Goal: Task Accomplishment & Management: Manage account settings

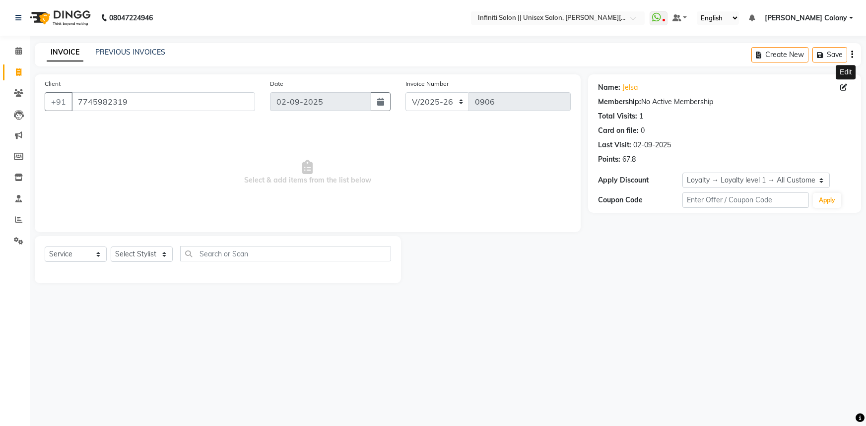
select select "8233"
select select "service"
select select "1: Object"
click at [20, 221] on icon at bounding box center [18, 219] width 7 height 7
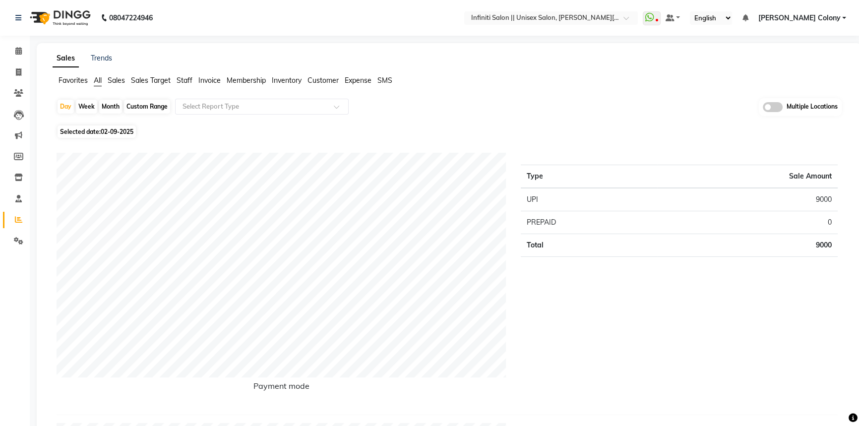
click at [143, 83] on span "Sales Target" at bounding box center [151, 80] width 40 height 9
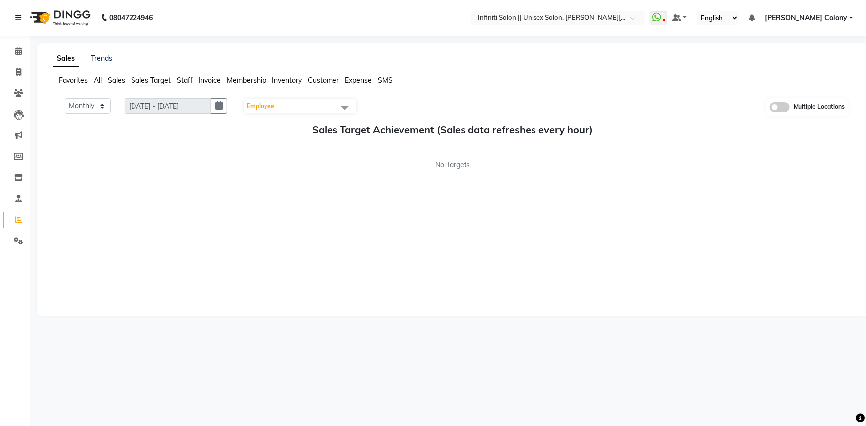
click at [193, 80] on ul "Favorites All Sales Sales Target Staff Invoice Membership Inventory Customer Ex…" at bounding box center [453, 80] width 800 height 11
click at [188, 83] on span "Staff" at bounding box center [185, 80] width 16 height 9
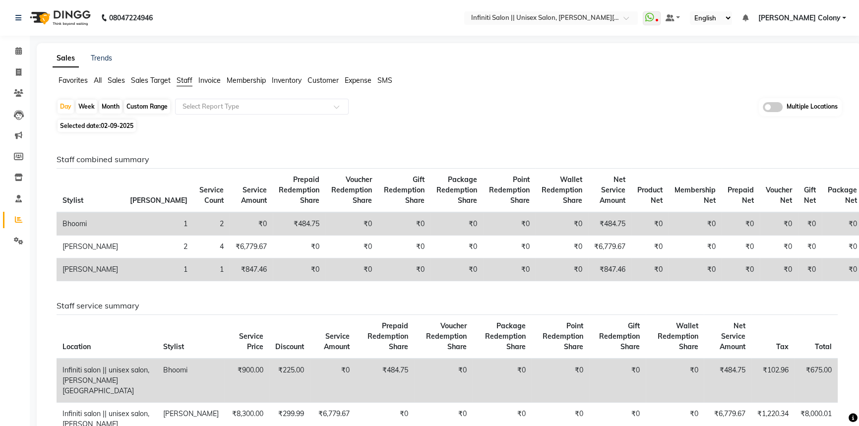
click at [119, 81] on span "Sales" at bounding box center [116, 80] width 17 height 9
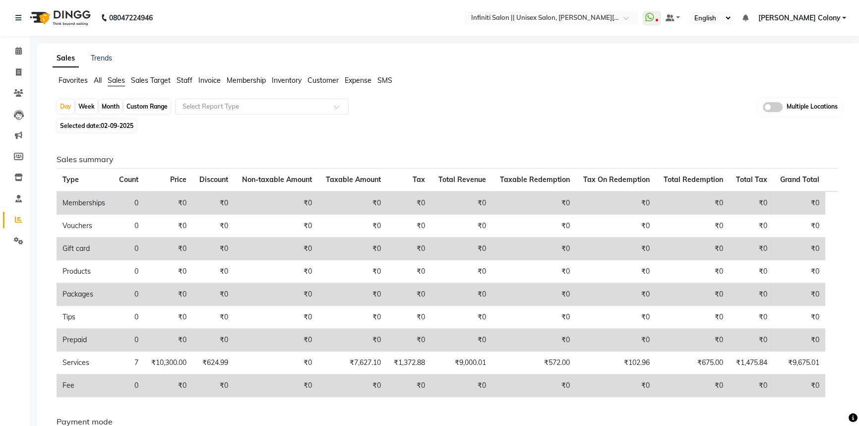
click at [180, 83] on span "Staff" at bounding box center [185, 80] width 16 height 9
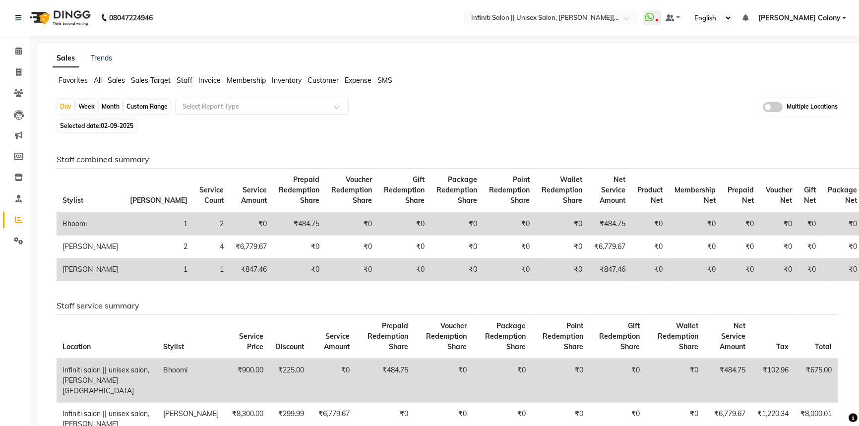
click at [144, 81] on span "Sales Target" at bounding box center [151, 80] width 40 height 9
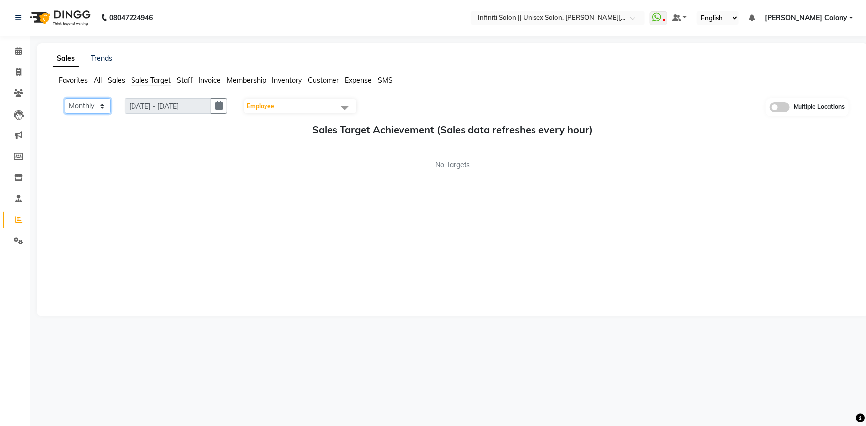
click at [75, 100] on select "Monthly Weekly" at bounding box center [87, 105] width 46 height 15
click at [64, 98] on select "Monthly Weekly" at bounding box center [87, 105] width 46 height 15
click at [115, 81] on span "Sales" at bounding box center [116, 80] width 17 height 9
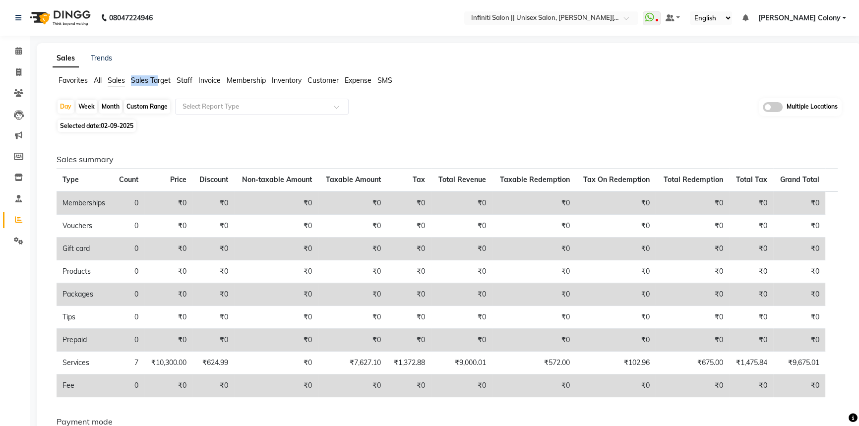
click at [159, 76] on li "Sales Target" at bounding box center [151, 80] width 40 height 10
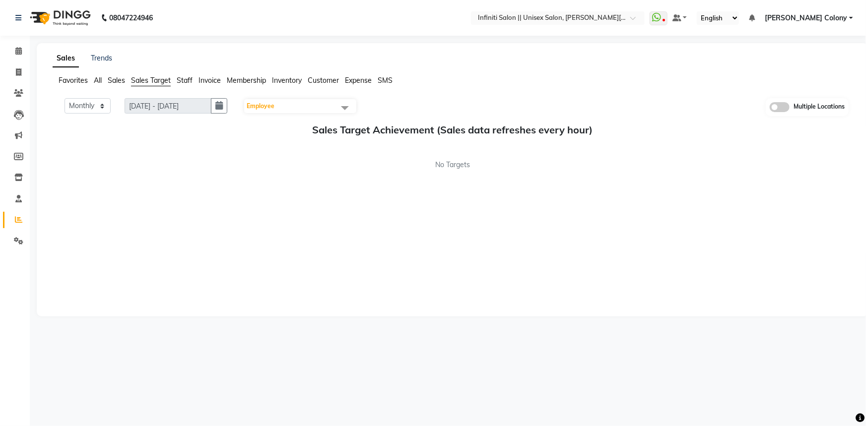
click at [183, 77] on span "Staff" at bounding box center [185, 80] width 16 height 9
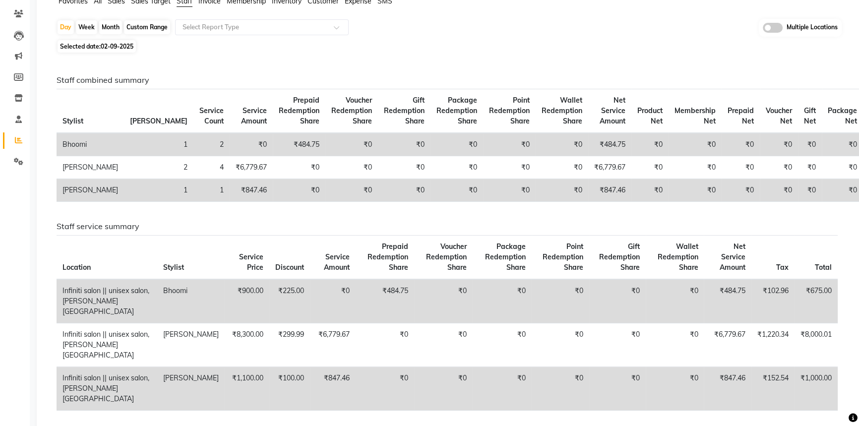
scroll to position [135, 0]
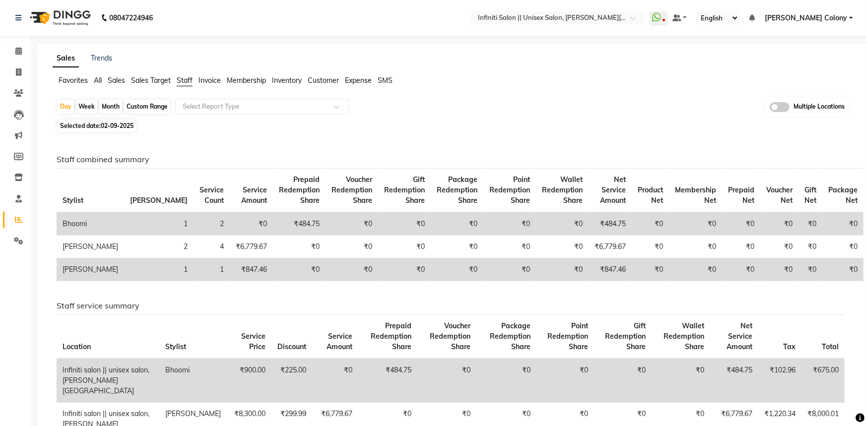
select select "8233"
select select "service"
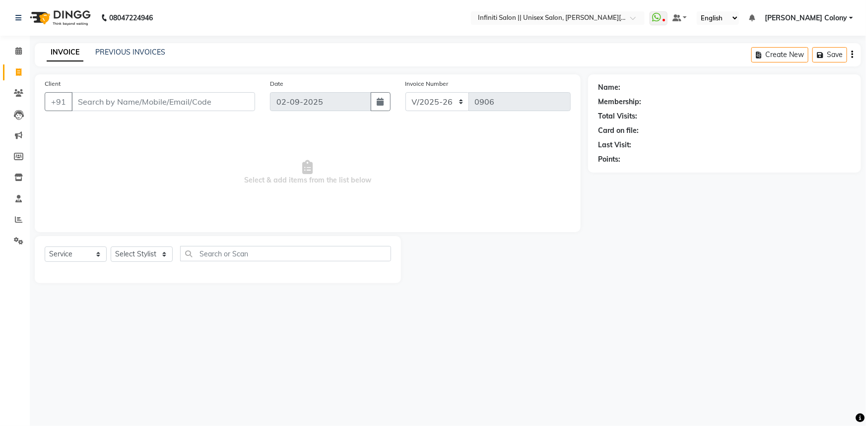
click at [41, 21] on img at bounding box center [59, 18] width 68 height 28
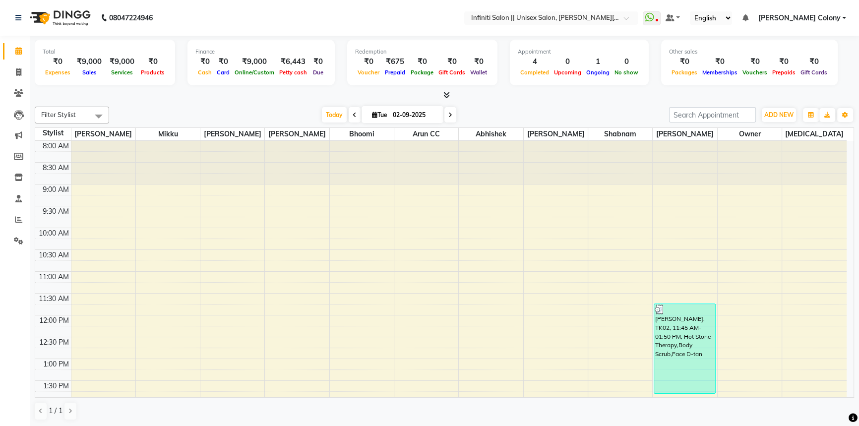
click at [447, 96] on icon at bounding box center [446, 94] width 6 height 7
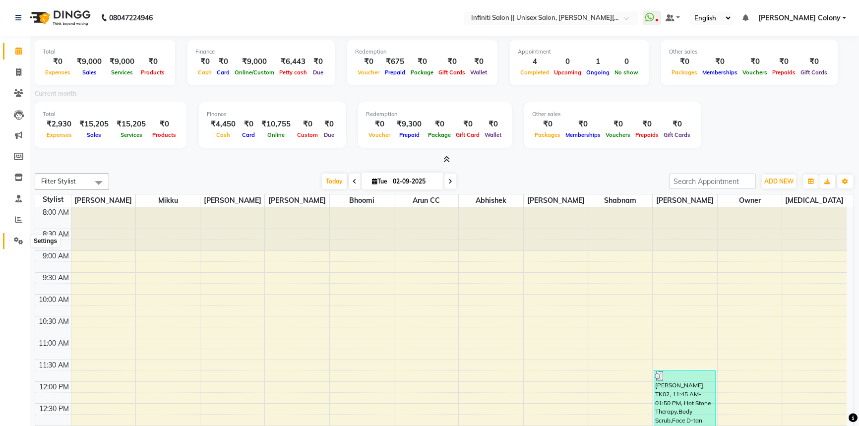
click at [21, 243] on icon at bounding box center [18, 240] width 9 height 7
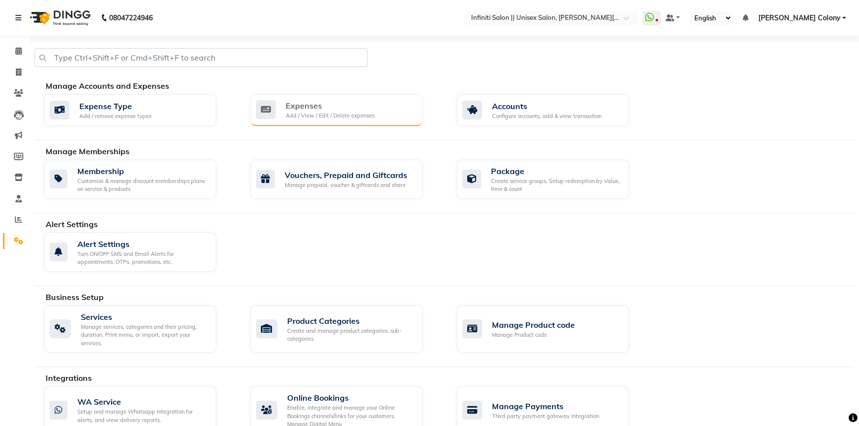
click at [358, 119] on div "Add / View / Edit / Delete expenses" at bounding box center [330, 116] width 89 height 8
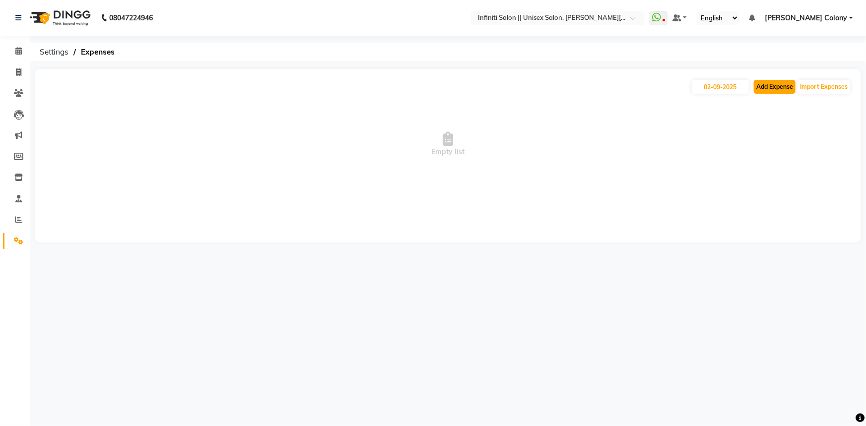
click at [768, 80] on button "Add Expense" at bounding box center [775, 87] width 42 height 14
select select "1"
select select "7361"
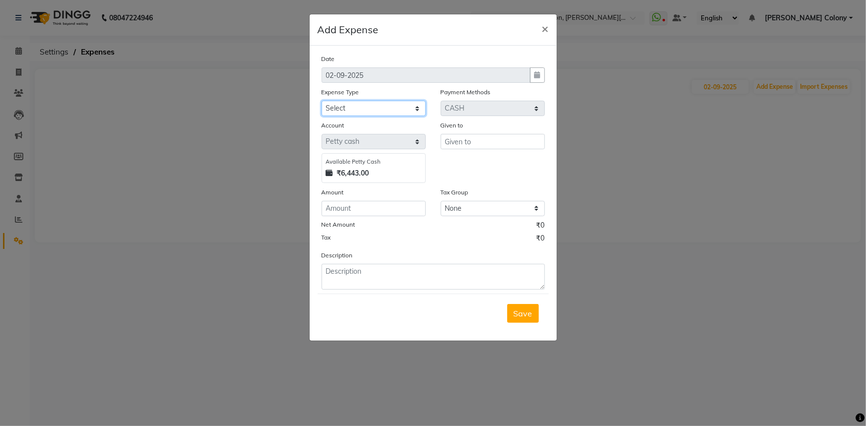
click at [359, 103] on select "Select Advance Salary Client Snacks Fuel Incentive Maintenance Miscellaneous Pa…" at bounding box center [373, 108] width 104 height 15
click at [321, 101] on select "Select Advance Salary Client Snacks Fuel Incentive Maintenance Miscellaneous Pa…" at bounding box center [373, 108] width 104 height 15
click at [457, 144] on input "text" at bounding box center [493, 141] width 104 height 15
click at [352, 110] on select "Select Advance Salary Client Snacks Fuel Incentive Maintenance Miscellaneous Pa…" at bounding box center [373, 108] width 104 height 15
select select "12411"
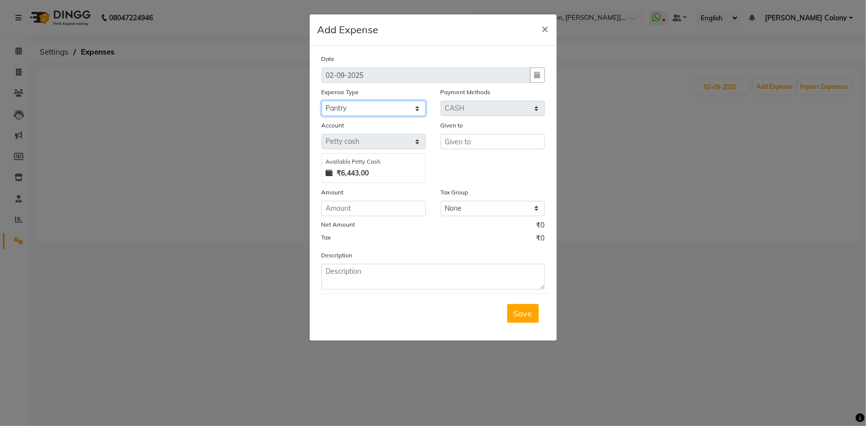
click at [321, 101] on select "Select Advance Salary Client Snacks Fuel Incentive Maintenance Miscellaneous Pa…" at bounding box center [373, 108] width 104 height 15
click at [471, 141] on input "text" at bounding box center [493, 141] width 104 height 15
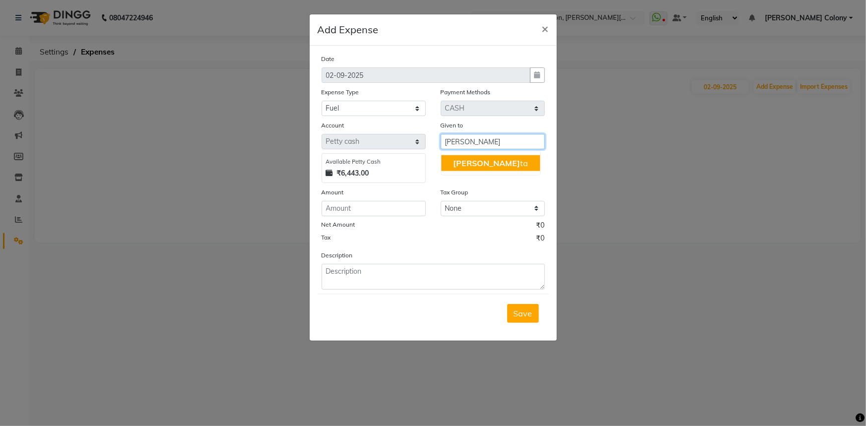
click at [481, 167] on button "[PERSON_NAME]" at bounding box center [490, 163] width 99 height 16
type input "[MEDICAL_DATA]"
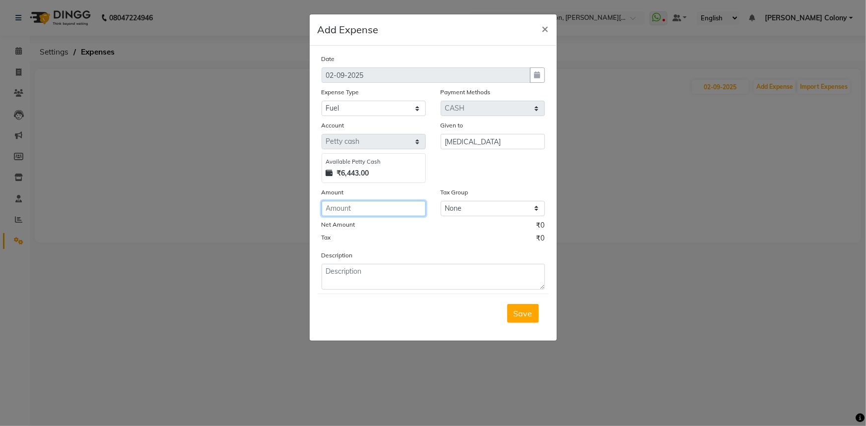
click at [355, 214] on input "number" at bounding box center [373, 208] width 104 height 15
type input "70"
click at [354, 282] on textarea at bounding box center [432, 277] width 223 height 26
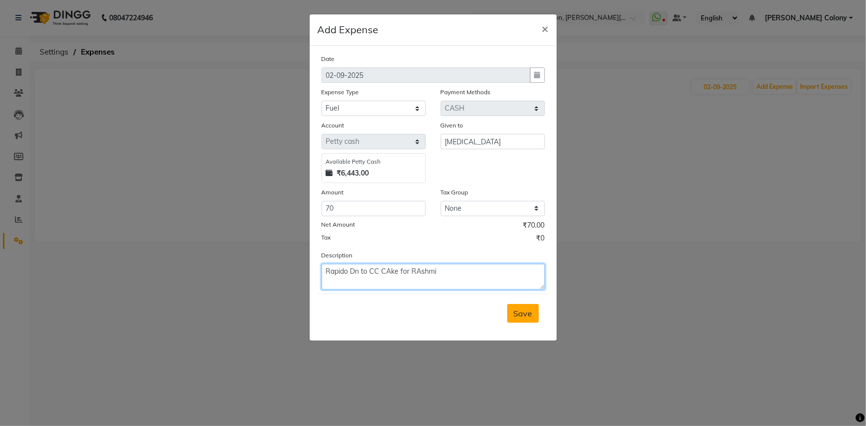
type textarea "Rapido Dn to CC CAke for RAshmi"
click at [531, 317] on span "Save" at bounding box center [522, 314] width 19 height 10
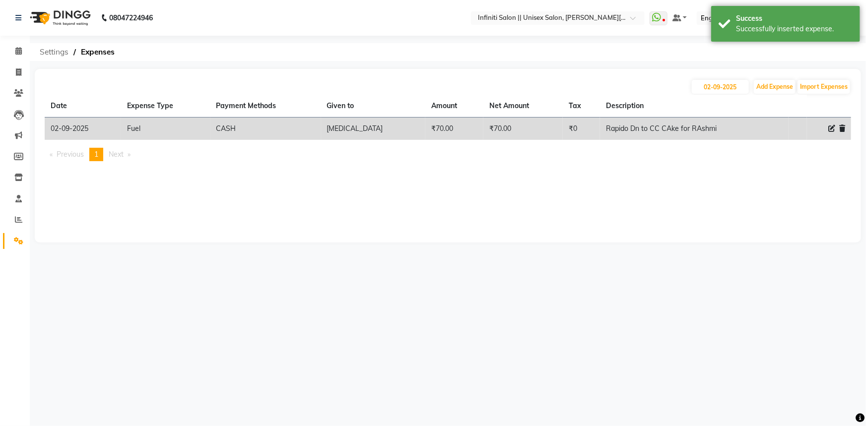
click at [59, 53] on span "Settings" at bounding box center [54, 52] width 39 height 18
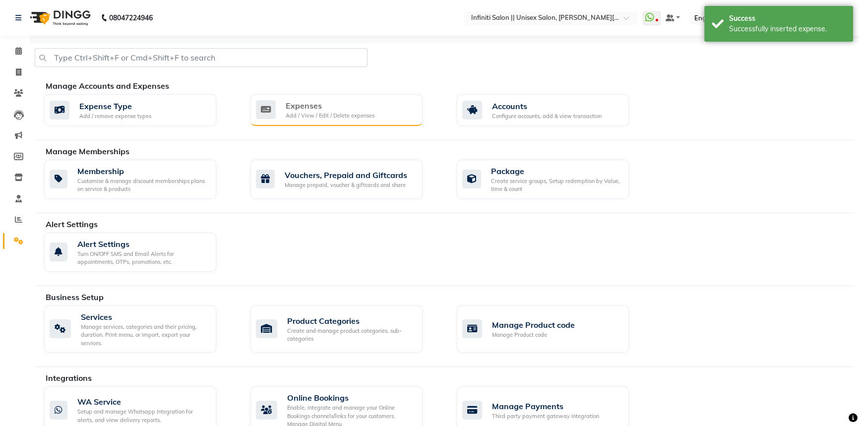
click at [313, 119] on div "Add / View / Edit / Delete expenses" at bounding box center [330, 116] width 89 height 8
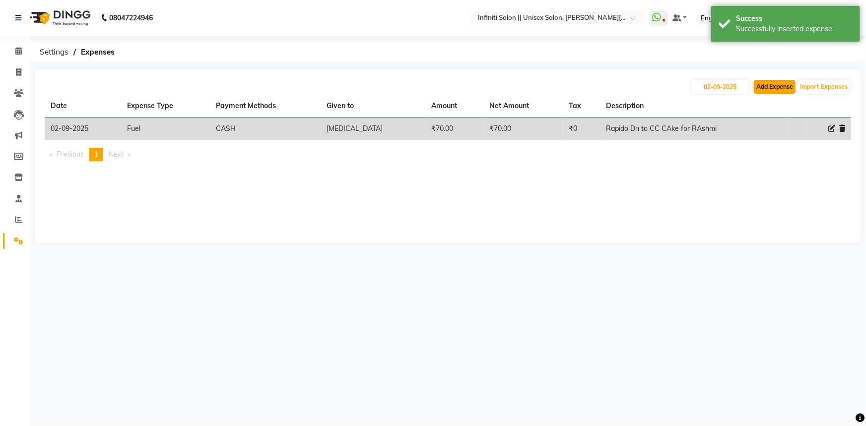
click at [768, 90] on button "Add Expense" at bounding box center [775, 87] width 42 height 14
select select "1"
select select "7361"
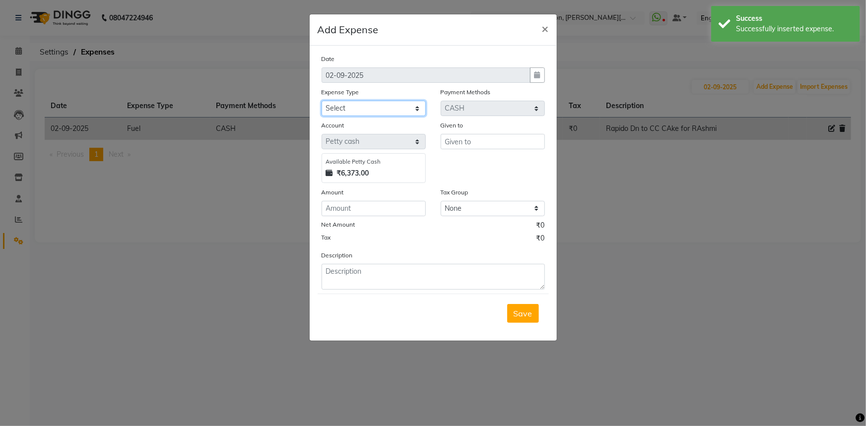
drag, startPoint x: 363, startPoint y: 103, endPoint x: 369, endPoint y: 111, distance: 9.5
click at [367, 108] on select "Select Advance Salary Client Snacks Fuel Incentive Maintenance Miscellaneous Pa…" at bounding box center [373, 108] width 104 height 15
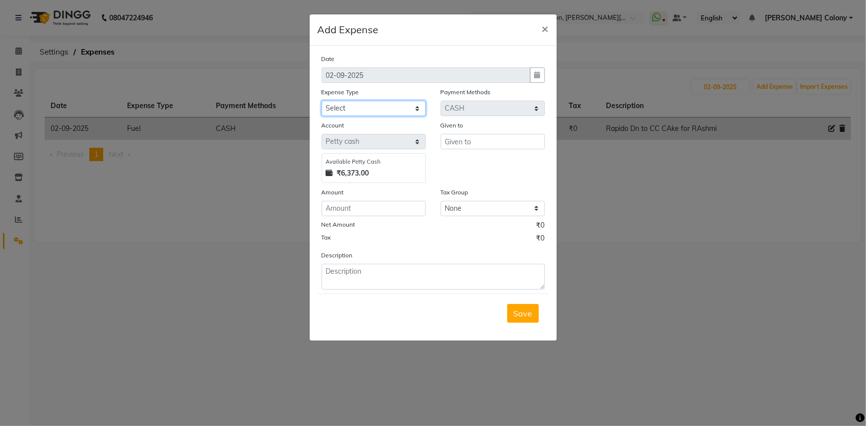
select select "12403"
click at [321, 101] on select "Select Advance Salary Client Snacks Fuel Incentive Maintenance Miscellaneous Pa…" at bounding box center [373, 108] width 104 height 15
click at [449, 138] on input "text" at bounding box center [493, 141] width 104 height 15
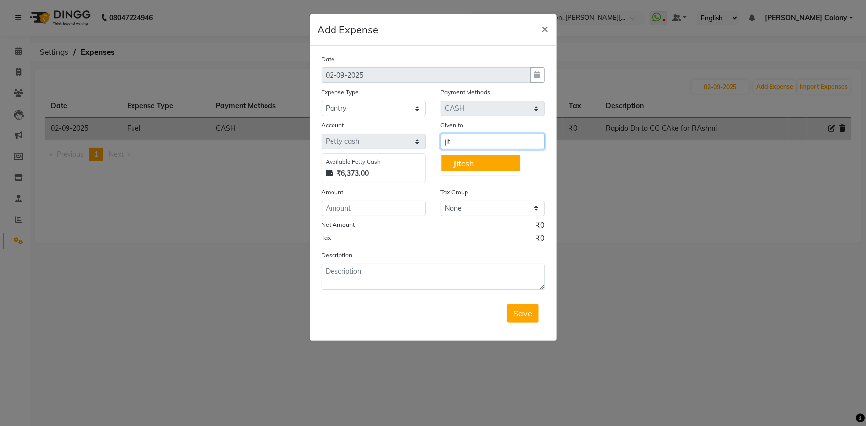
click at [465, 164] on ngb-highlight "[PERSON_NAME]" at bounding box center [463, 163] width 21 height 10
type input "[PERSON_NAME]"
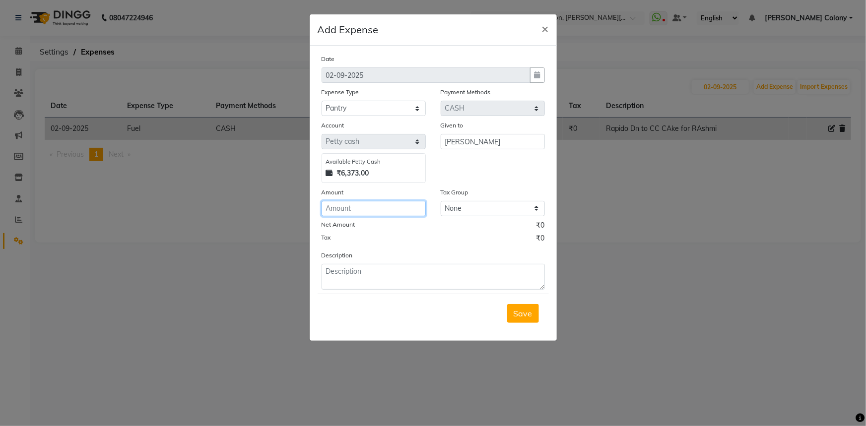
click at [384, 204] on input "number" at bounding box center [373, 208] width 104 height 15
type input "350"
click at [367, 285] on textarea at bounding box center [432, 277] width 223 height 26
type textarea "D"
type textarea "Milk + Coffee"
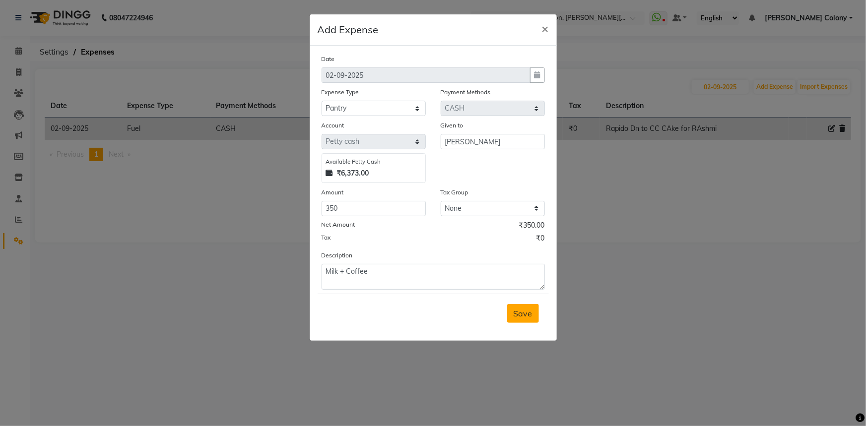
click at [532, 313] on button "Save" at bounding box center [523, 313] width 32 height 19
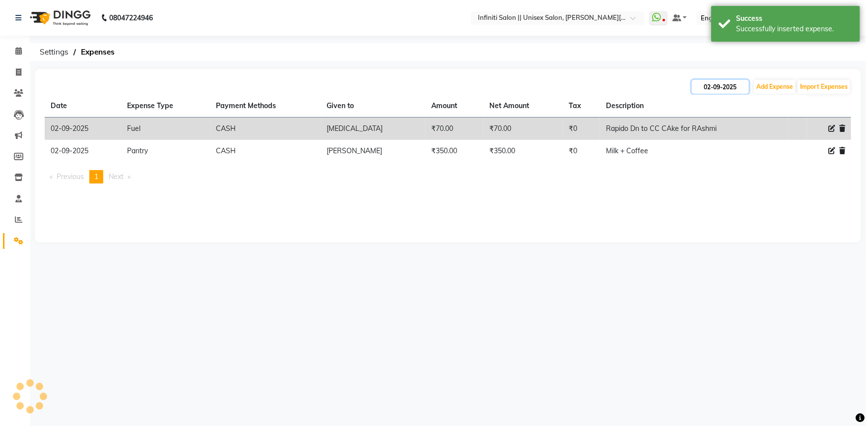
click at [707, 84] on input "02-09-2025" at bounding box center [720, 87] width 57 height 14
select select "9"
select select "2025"
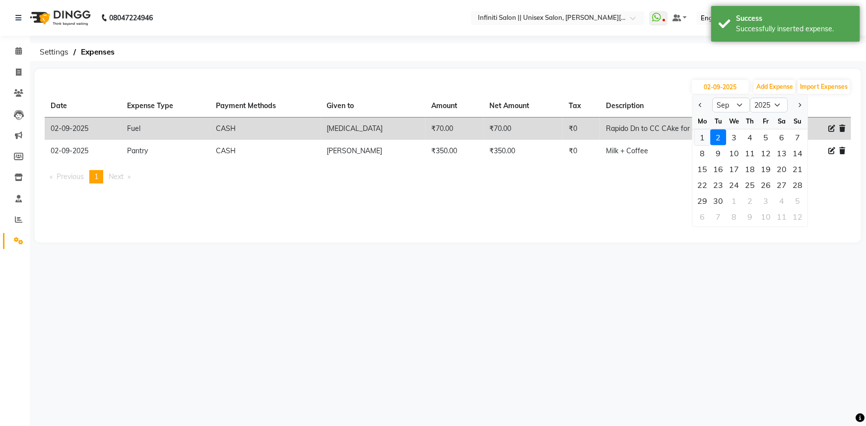
click at [703, 141] on div "1" at bounding box center [703, 137] width 16 height 16
type input "[DATE]"
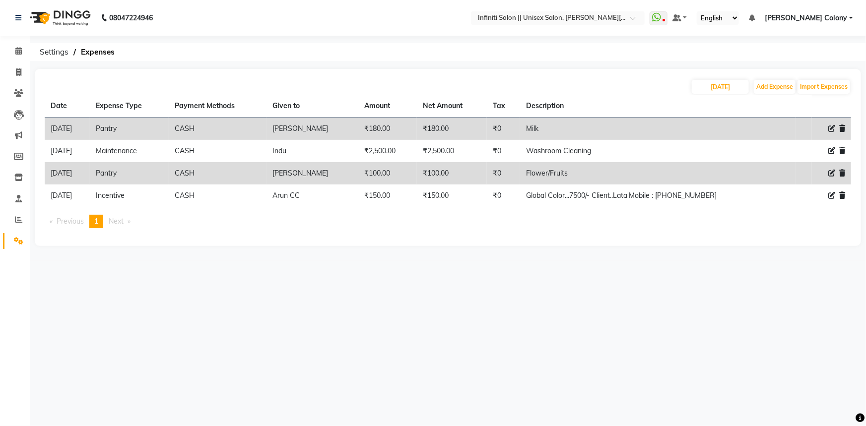
click at [44, 18] on img at bounding box center [59, 18] width 68 height 28
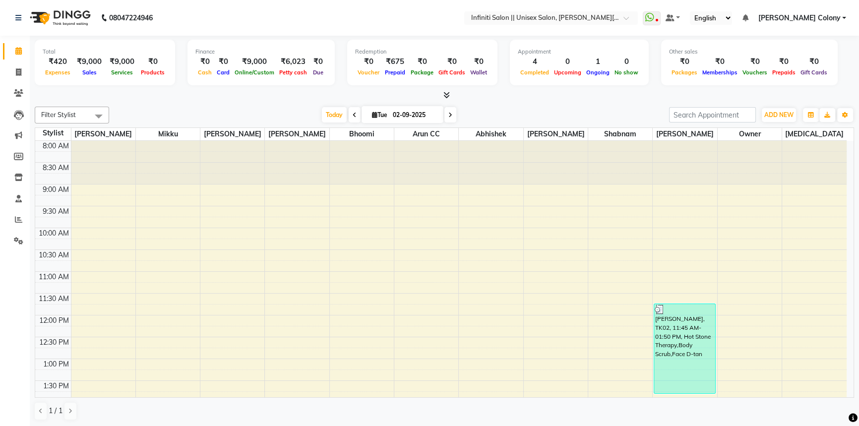
click at [449, 90] on span at bounding box center [445, 95] width 10 height 10
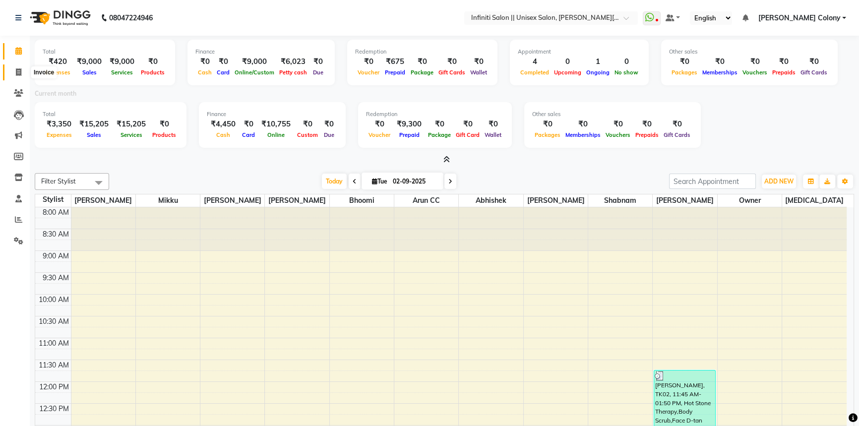
click at [19, 76] on span at bounding box center [18, 72] width 17 height 11
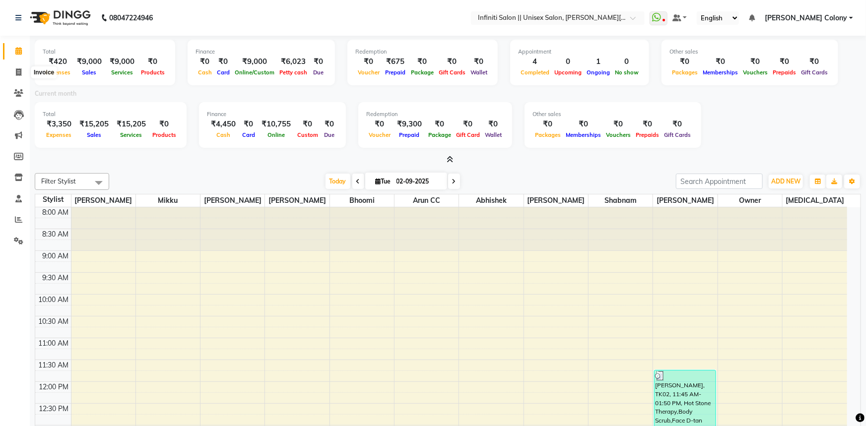
select select "service"
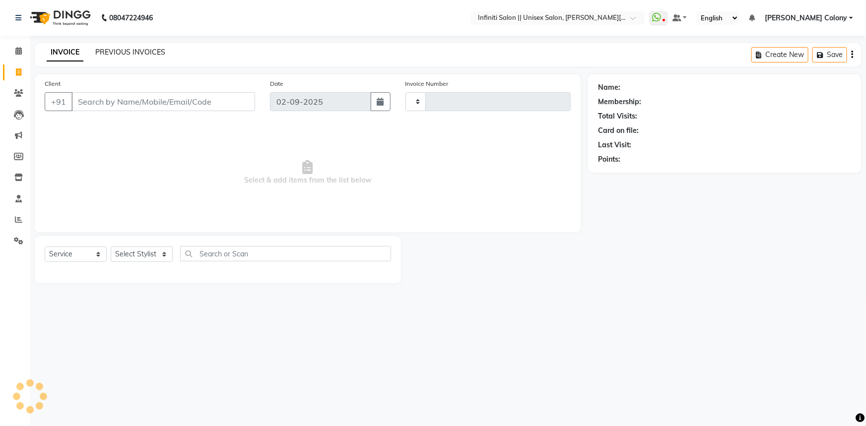
type input "0906"
select select "8233"
click at [110, 50] on link "PREVIOUS INVOICES" at bounding box center [130, 52] width 70 height 9
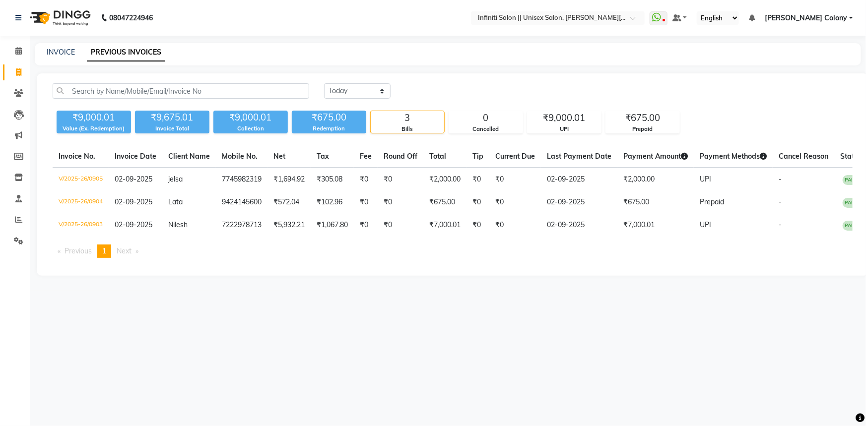
click at [38, 17] on img at bounding box center [59, 18] width 68 height 28
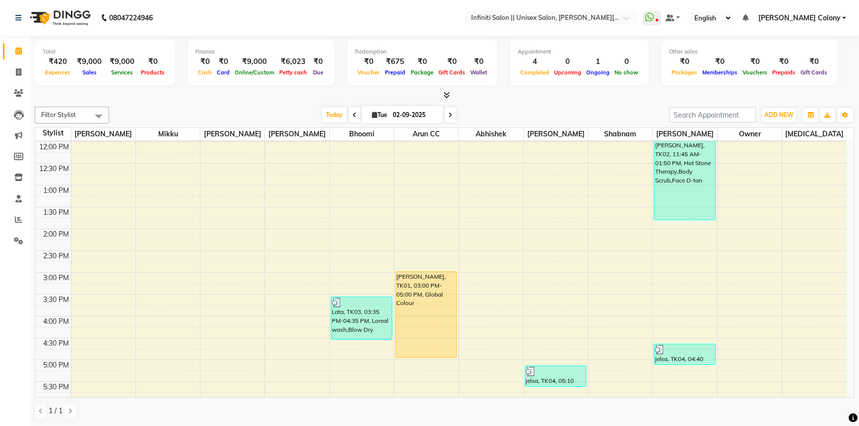
scroll to position [180, 0]
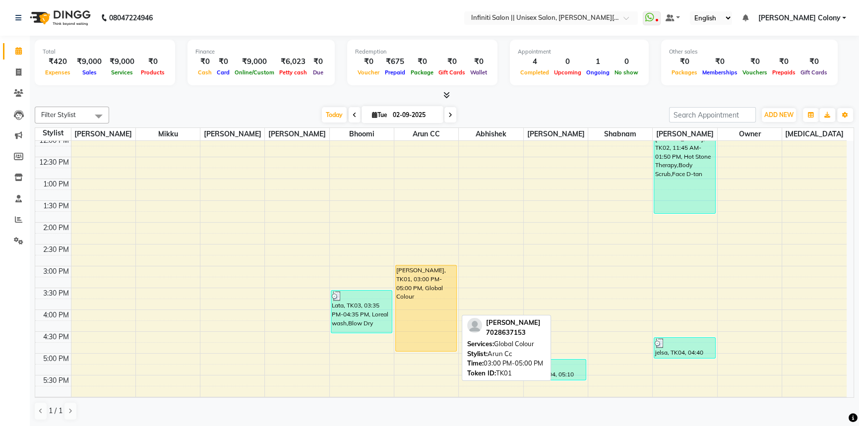
click at [416, 305] on div "[PERSON_NAME], TK01, 03:00 PM-05:00 PM, Global Colour" at bounding box center [426, 308] width 61 height 86
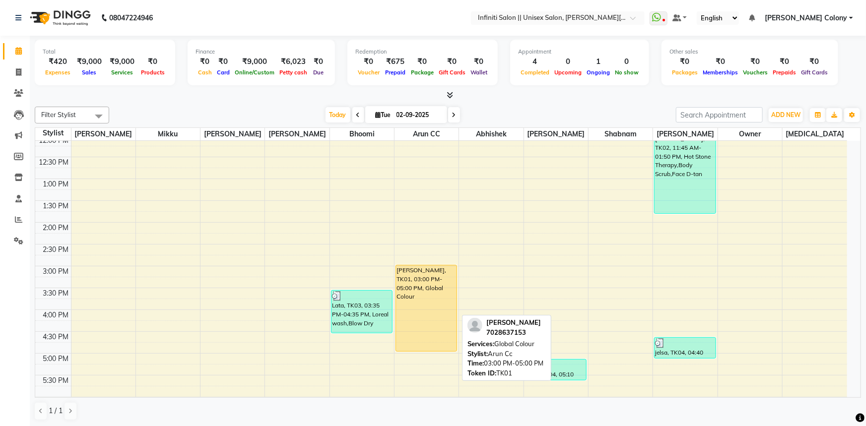
select select "1"
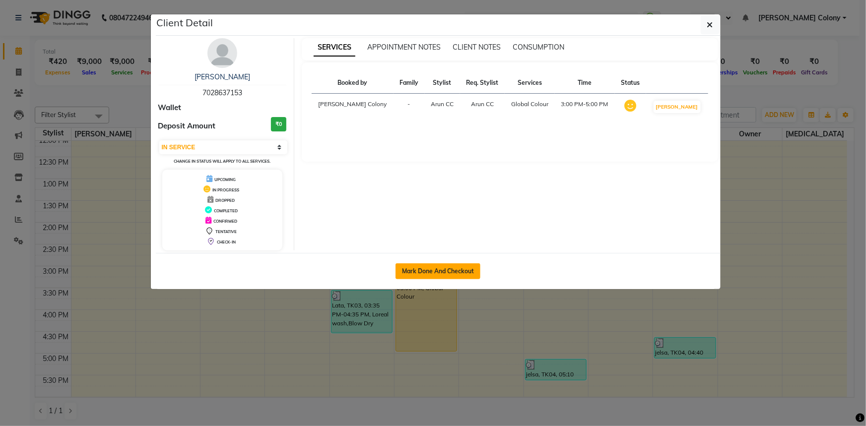
drag, startPoint x: 428, startPoint y: 273, endPoint x: 264, endPoint y: 281, distance: 163.4
click at [427, 272] on button "Mark Done And Checkout" at bounding box center [437, 271] width 85 height 16
select select "service"
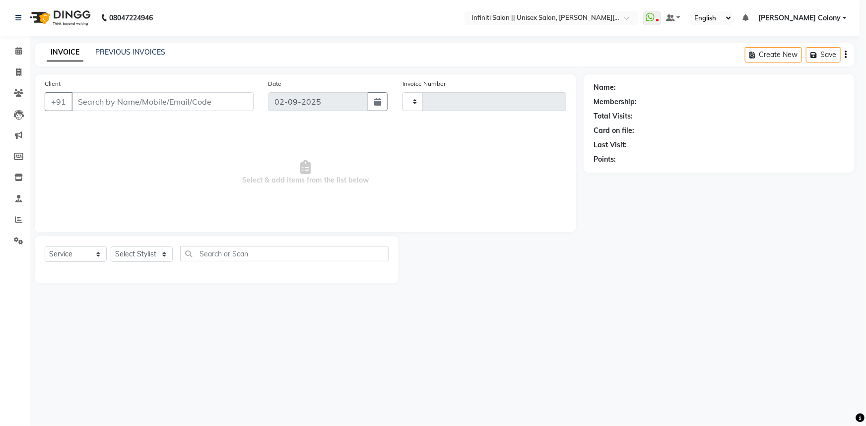
type input "0906"
select select "3"
select select "8233"
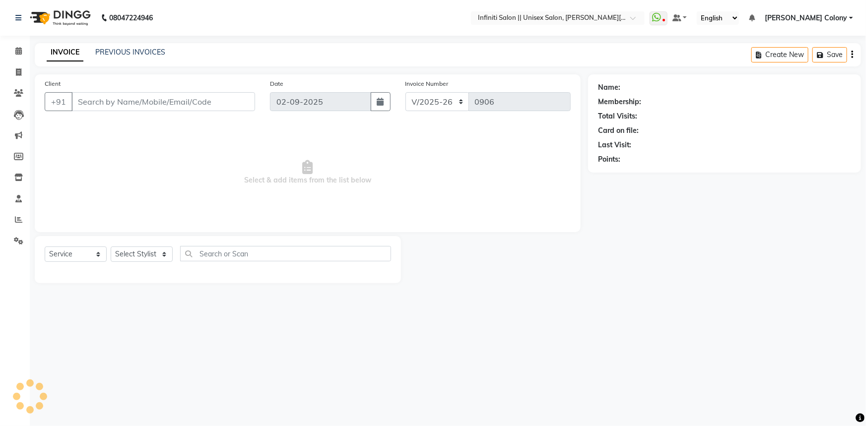
type input "7028637153"
select select "79158"
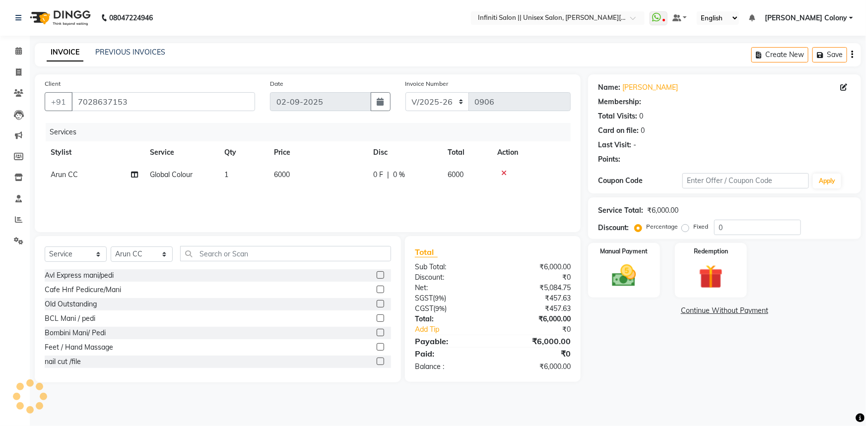
select select "1: Object"
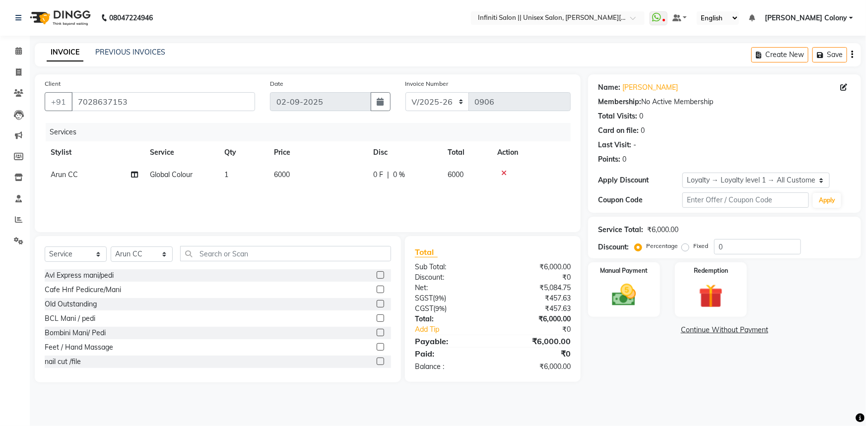
click at [308, 187] on div "Services Stylist Service Qty Price Disc Total Action Arun CC Global Colour 1 60…" at bounding box center [308, 172] width 526 height 99
drag, startPoint x: 290, startPoint y: 169, endPoint x: 308, endPoint y: 174, distance: 18.5
click at [290, 169] on td "6000" at bounding box center [317, 175] width 99 height 22
select select "79158"
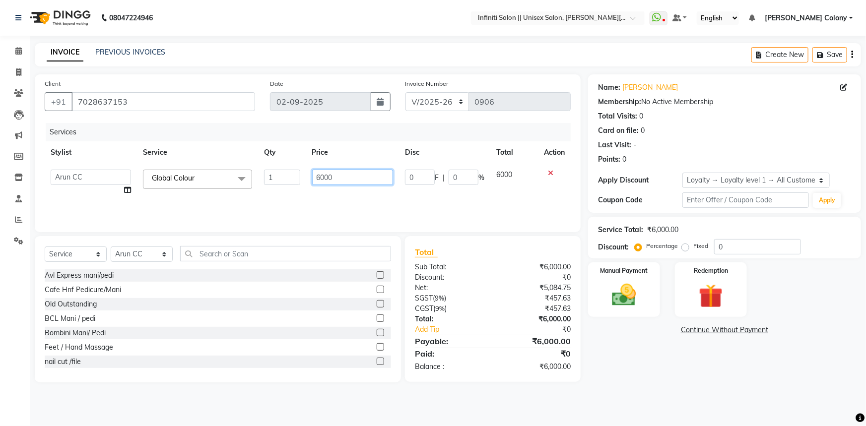
drag, startPoint x: 345, startPoint y: 178, endPoint x: 231, endPoint y: 220, distance: 122.1
click at [231, 220] on div "Services Stylist Service Qty Price Disc Total Action Abhishek [PERSON_NAME] [PE…" at bounding box center [308, 172] width 526 height 99
type input "9000"
click at [241, 211] on div "Services Stylist Service Qty Price Disc Total Action Abhishek [PERSON_NAME] [PE…" at bounding box center [308, 172] width 526 height 99
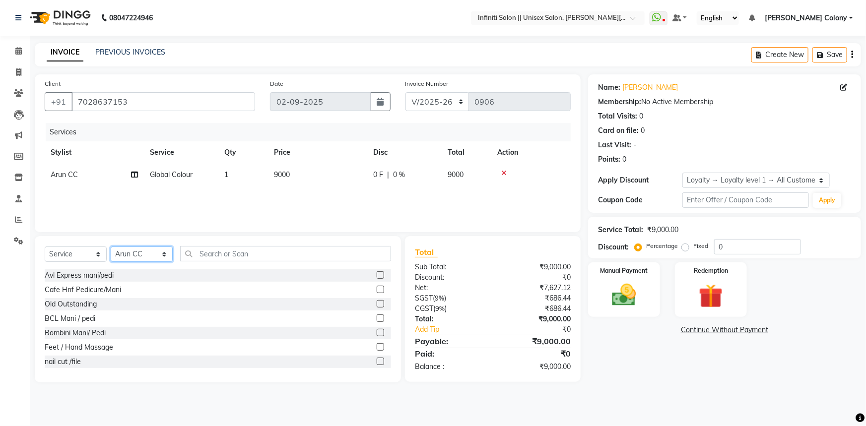
click at [137, 256] on select "Select Stylist [PERSON_NAME] [PERSON_NAME] CC Bhoomi [PERSON_NAME] [PERSON_NAME…" at bounding box center [142, 254] width 62 height 15
click at [111, 247] on select "Select Stylist [PERSON_NAME] [PERSON_NAME] CC Bhoomi [PERSON_NAME] [PERSON_NAME…" at bounding box center [142, 254] width 62 height 15
click at [247, 256] on input "text" at bounding box center [285, 253] width 211 height 15
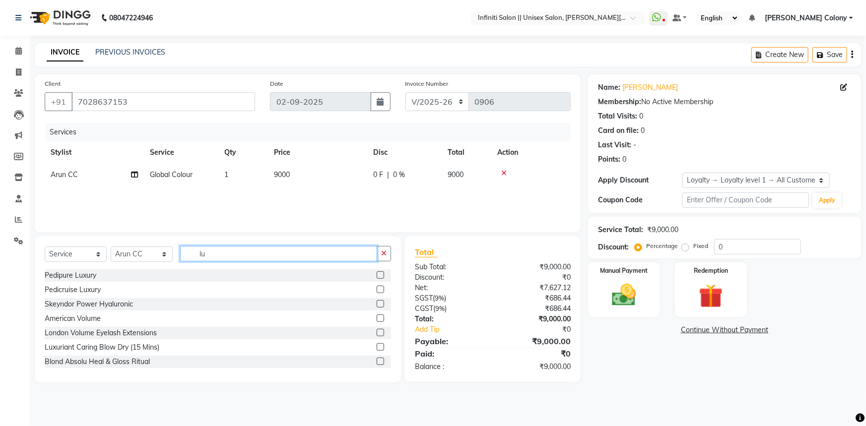
type input "l"
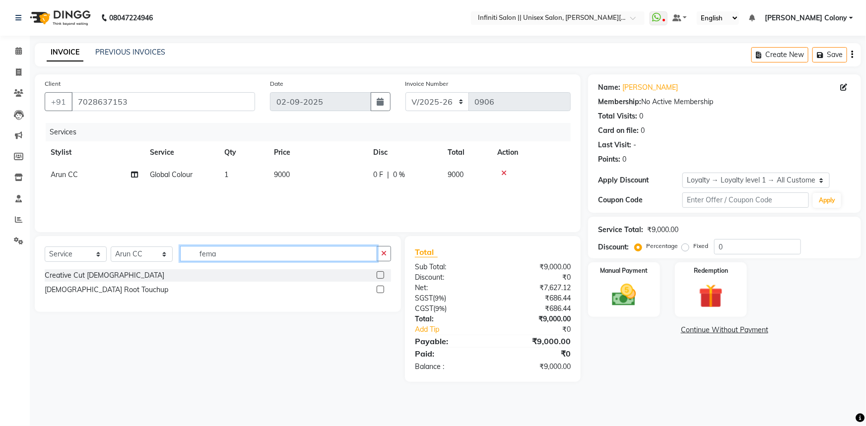
type input "fema"
click at [380, 289] on label at bounding box center [380, 289] width 7 height 7
click at [380, 289] on input "checkbox" at bounding box center [380, 290] width 6 height 6
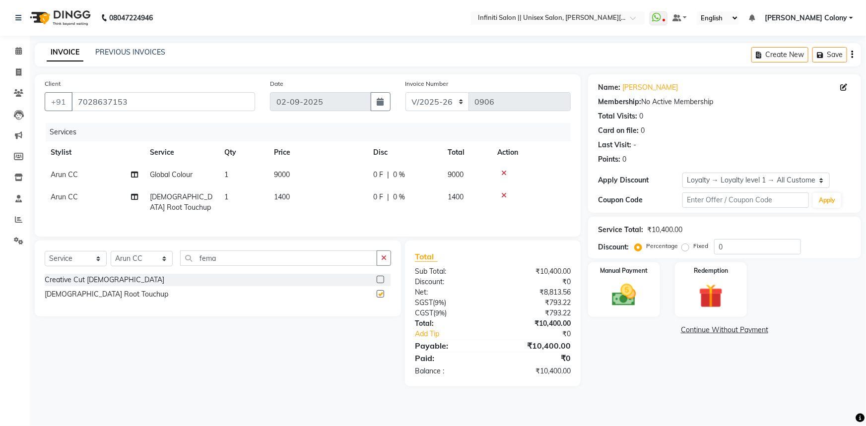
checkbox input "false"
click at [323, 211] on td "1400" at bounding box center [317, 202] width 99 height 33
select select "79158"
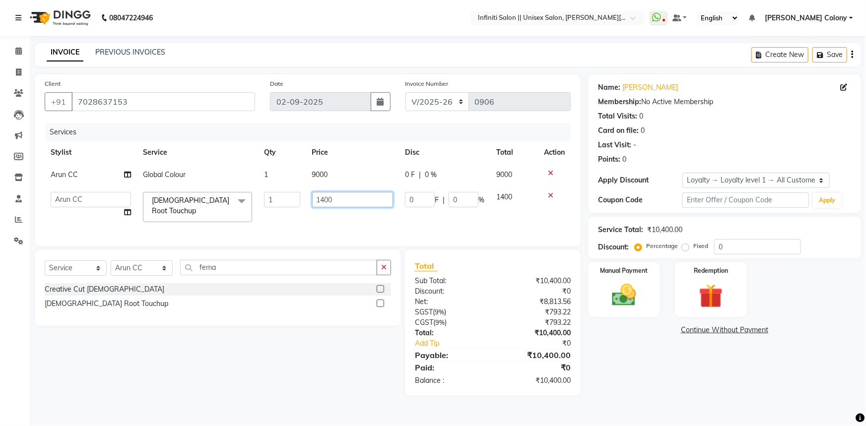
click at [322, 202] on input "1400" at bounding box center [352, 199] width 81 height 15
type input "1500"
drag, startPoint x: 322, startPoint y: 226, endPoint x: 336, endPoint y: 227, distance: 13.5
click at [323, 226] on div "Services Stylist Service Qty Price Disc Total Action Arun CC Global Colour 1 90…" at bounding box center [308, 179] width 526 height 113
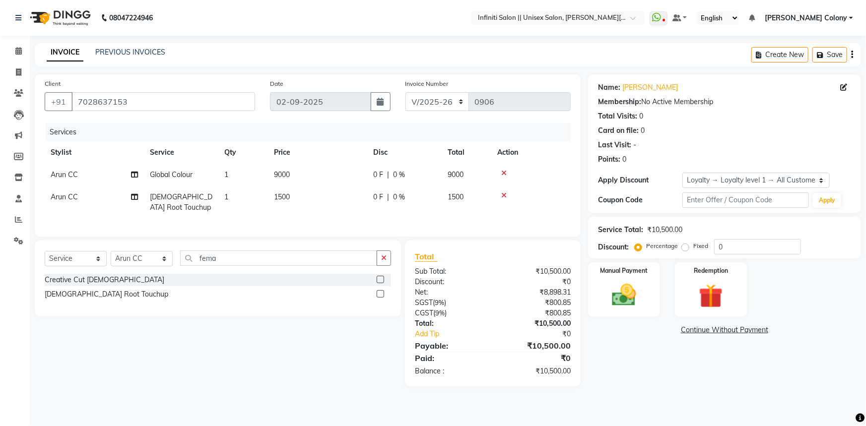
click at [404, 216] on td "0 F | 0 %" at bounding box center [404, 202] width 74 height 33
select select "79158"
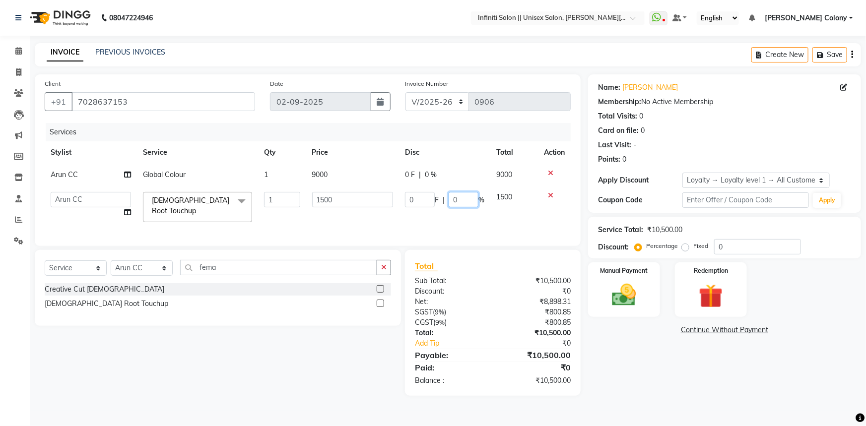
click at [451, 193] on input "0" at bounding box center [463, 199] width 30 height 15
type input "500"
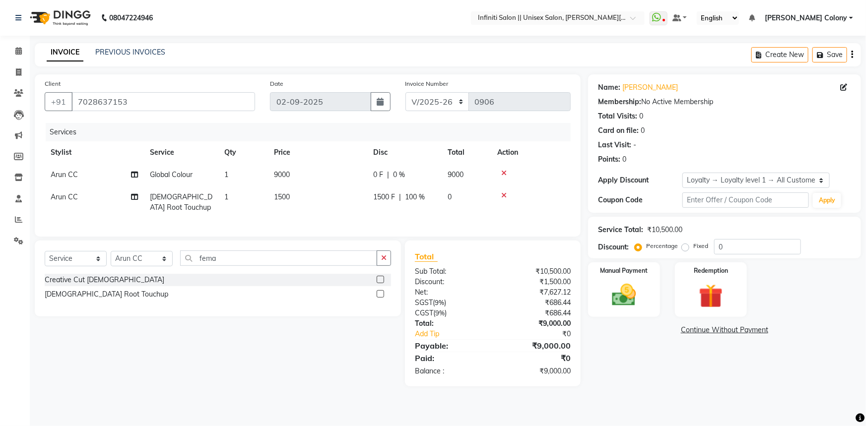
click at [483, 139] on div "Services" at bounding box center [312, 132] width 532 height 18
click at [619, 284] on img at bounding box center [624, 295] width 41 height 29
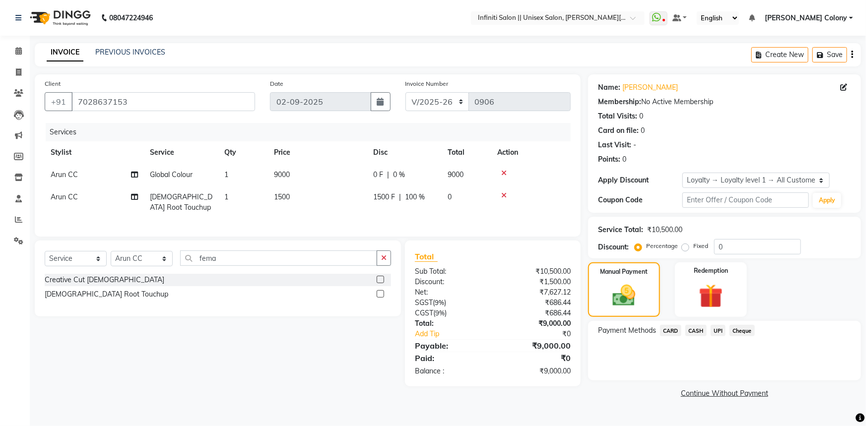
click at [417, 195] on span "100 %" at bounding box center [415, 197] width 20 height 10
select select "79158"
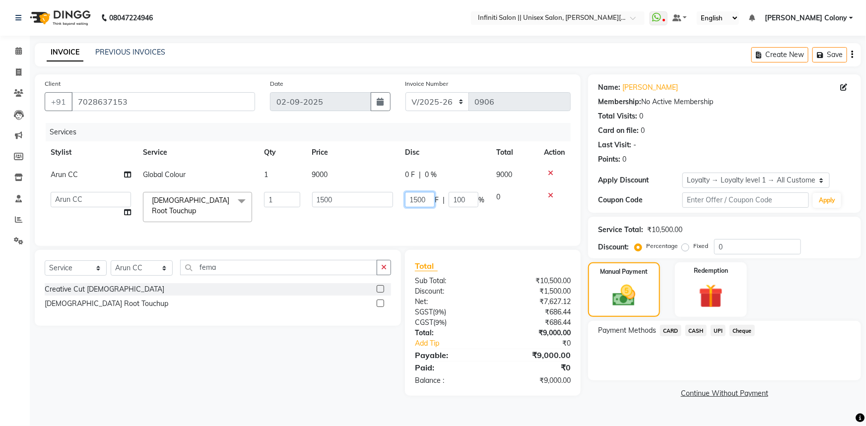
drag, startPoint x: 412, startPoint y: 202, endPoint x: 402, endPoint y: 208, distance: 11.8
click at [402, 208] on td "1500 F | 100 %" at bounding box center [444, 207] width 91 height 42
type input "500"
click at [403, 210] on td "500 F | 100 %" at bounding box center [444, 207] width 91 height 42
select select "79158"
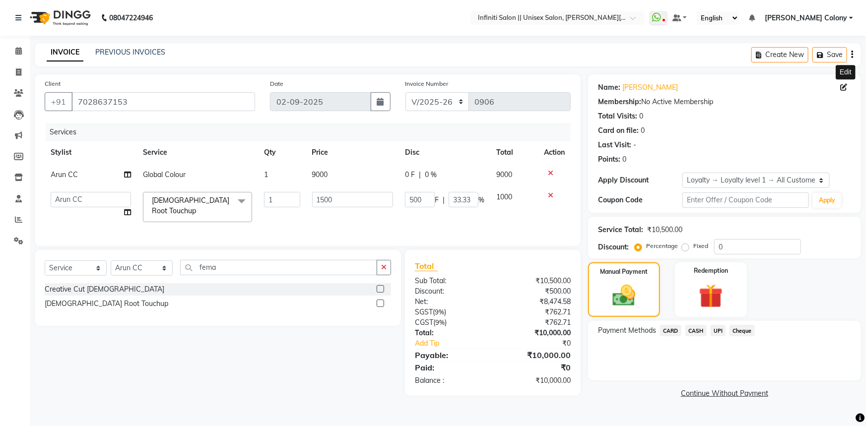
click at [842, 90] on icon at bounding box center [843, 87] width 7 height 7
select select "[DEMOGRAPHIC_DATA]"
select select "54380"
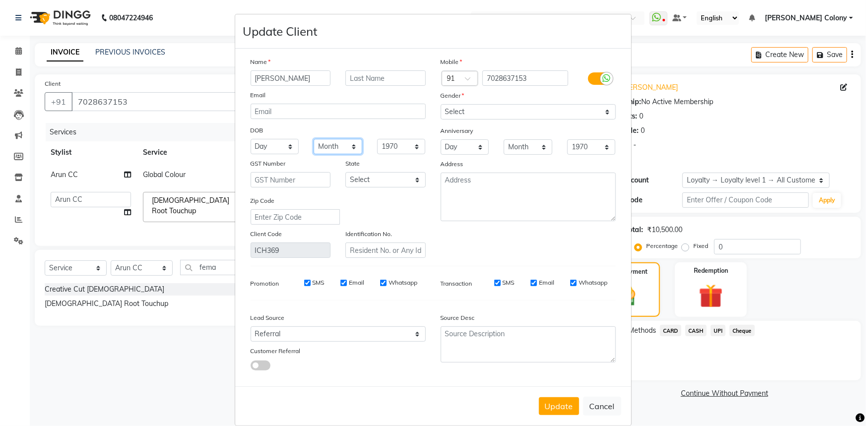
click at [322, 150] on select "Month January February March April May June July August September October Novem…" at bounding box center [338, 146] width 49 height 15
select select "11"
click at [314, 139] on select "Month January February March April May June July August September October Novem…" at bounding box center [338, 146] width 49 height 15
click at [276, 152] on select "Day 01 02 03 04 05 06 07 08 09 10 11 12 13 14 15 16 17 18 19 20 21 22 23 24 25 …" at bounding box center [275, 146] width 49 height 15
select select "01"
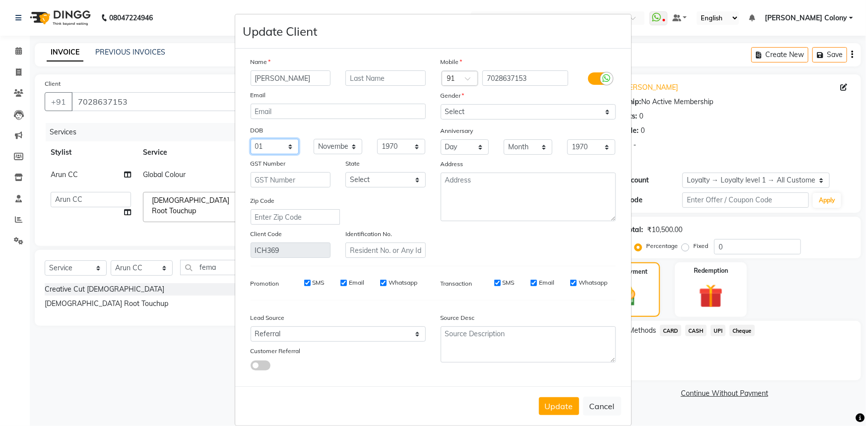
click at [251, 139] on select "Day 01 02 03 04 05 06 07 08 09 10 11 12 13 14 15 16 17 18 19 20 21 22 23 24 25 …" at bounding box center [275, 146] width 49 height 15
click at [267, 333] on select "Select Walk-in Referral Internet Friend Word of Mouth Advertisement Facebook Ju…" at bounding box center [338, 333] width 175 height 15
click at [251, 329] on select "Select Walk-in Referral Internet Friend Word of Mouth Advertisement Facebook Ju…" at bounding box center [338, 333] width 175 height 15
drag, startPoint x: 264, startPoint y: 339, endPoint x: 264, endPoint y: 330, distance: 8.9
click at [264, 332] on select "Select Walk-in Referral Internet Friend Word of Mouth Advertisement Facebook Ju…" at bounding box center [338, 333] width 175 height 15
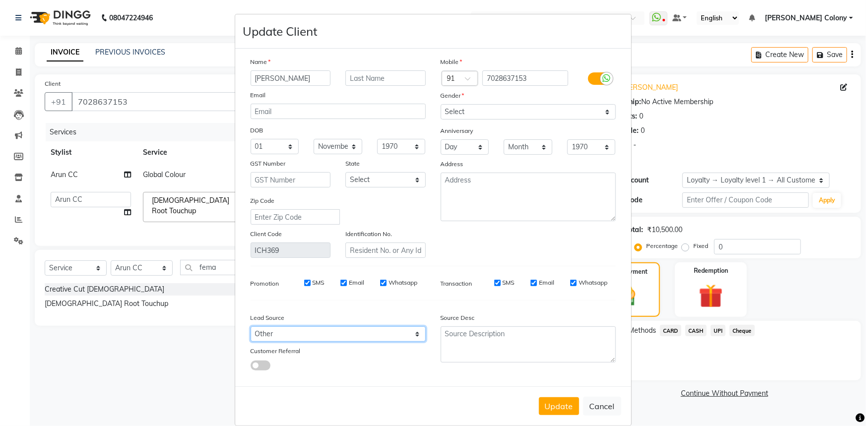
select select "54387"
click at [251, 329] on select "Select Walk-in Referral Internet Friend Word of Mouth Advertisement Facebook Ju…" at bounding box center [338, 333] width 175 height 15
click at [479, 336] on textarea at bounding box center [528, 344] width 175 height 36
click at [555, 410] on button "Update" at bounding box center [559, 406] width 40 height 18
select select
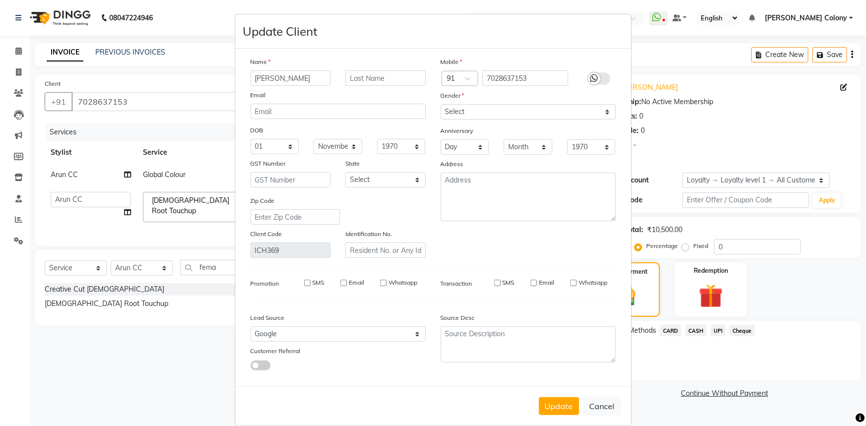
select select
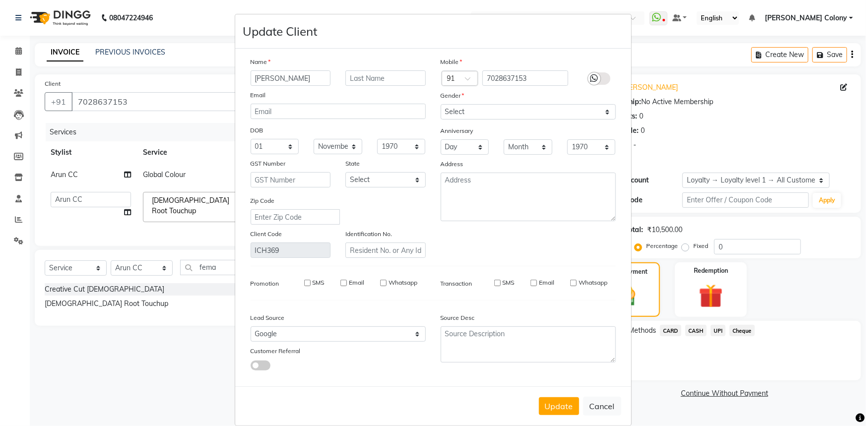
select select
checkbox input "false"
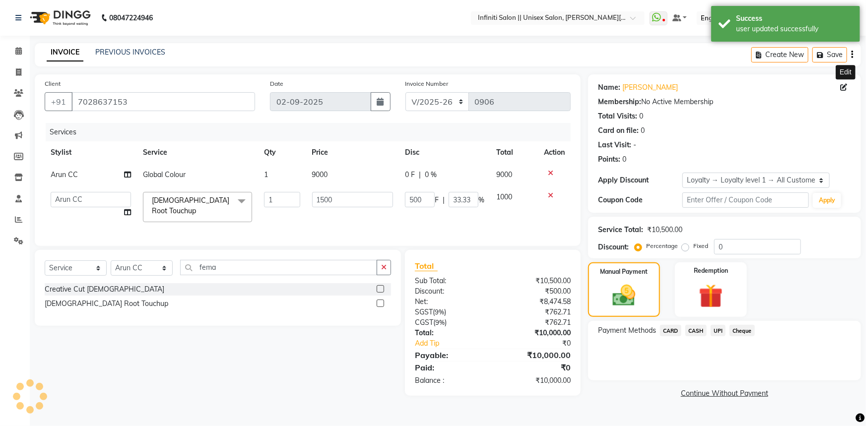
select select "1: Object"
type input "0"
click at [416, 201] on input "0" at bounding box center [420, 199] width 30 height 15
type input "0500"
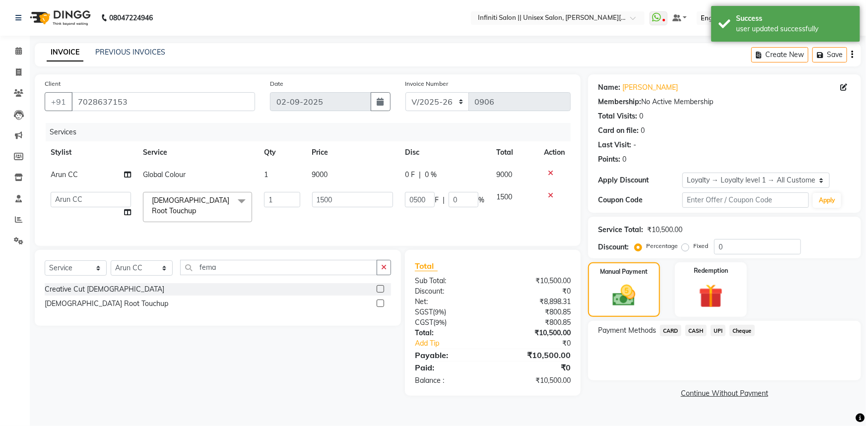
click at [483, 134] on div "Services" at bounding box center [312, 132] width 532 height 18
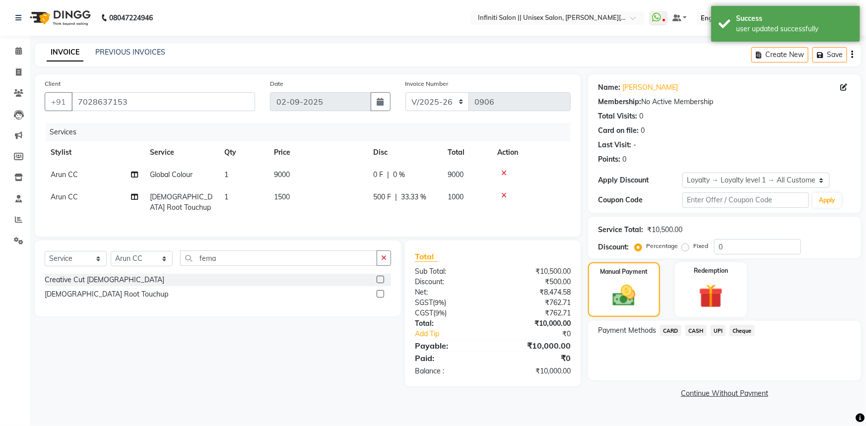
click at [717, 330] on span "UPI" at bounding box center [717, 330] width 15 height 11
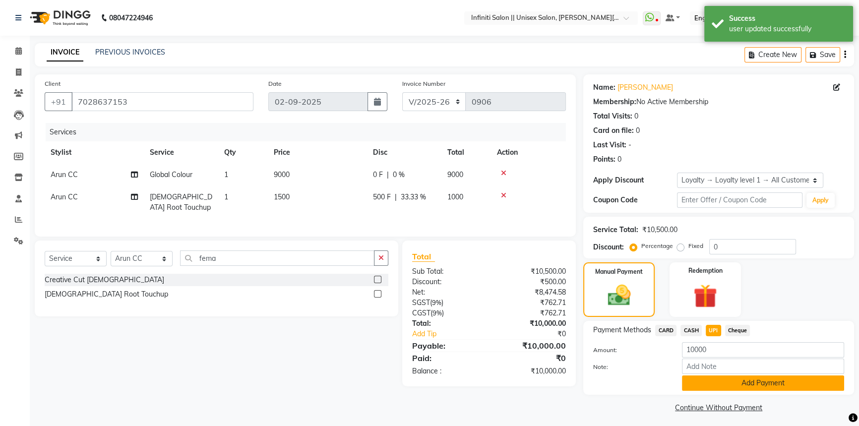
click at [695, 382] on button "Add Payment" at bounding box center [763, 383] width 162 height 15
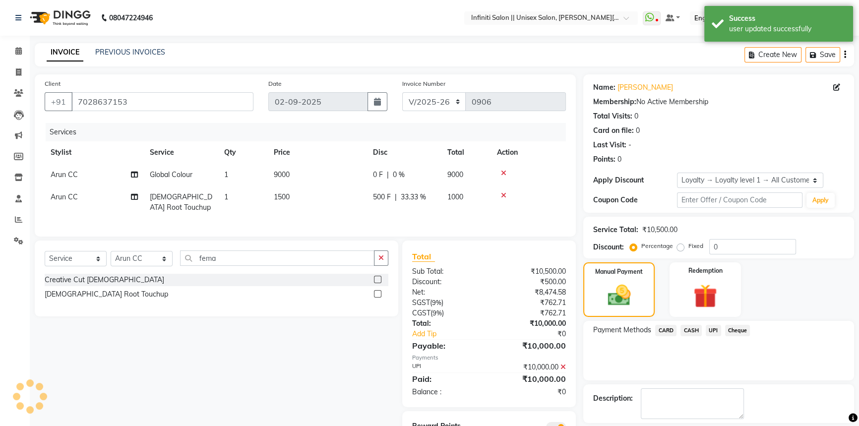
scroll to position [53, 0]
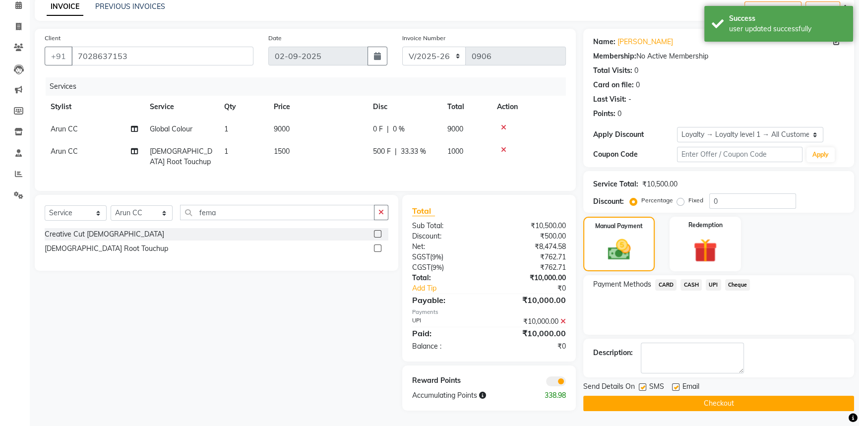
click at [694, 398] on button "Checkout" at bounding box center [718, 403] width 271 height 15
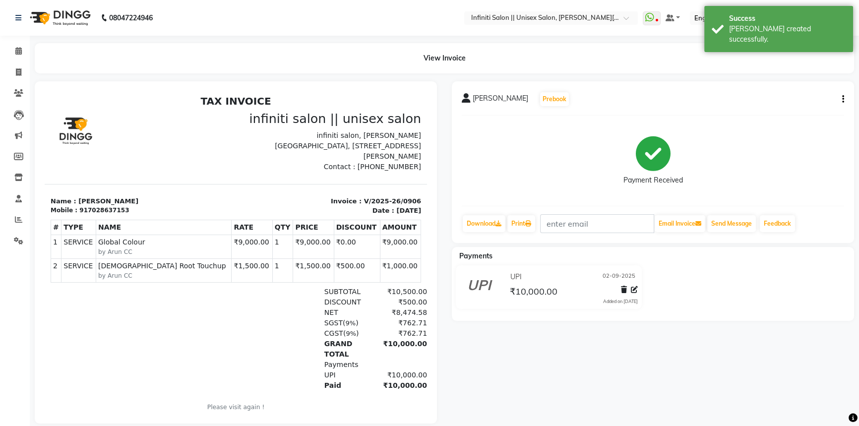
click at [42, 15] on img at bounding box center [59, 18] width 68 height 28
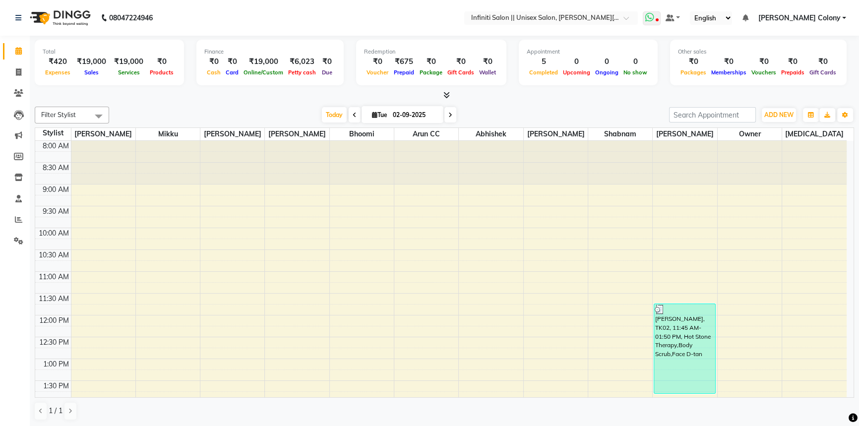
click at [660, 17] on span at bounding box center [652, 18] width 18 height 14
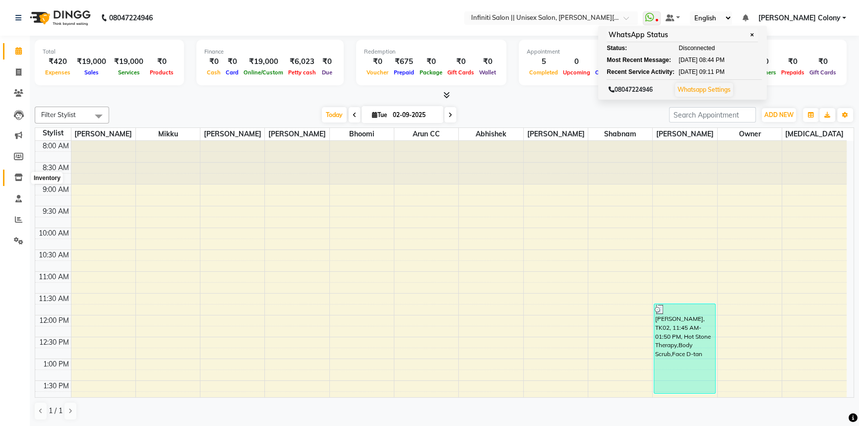
click at [15, 174] on icon at bounding box center [18, 177] width 8 height 7
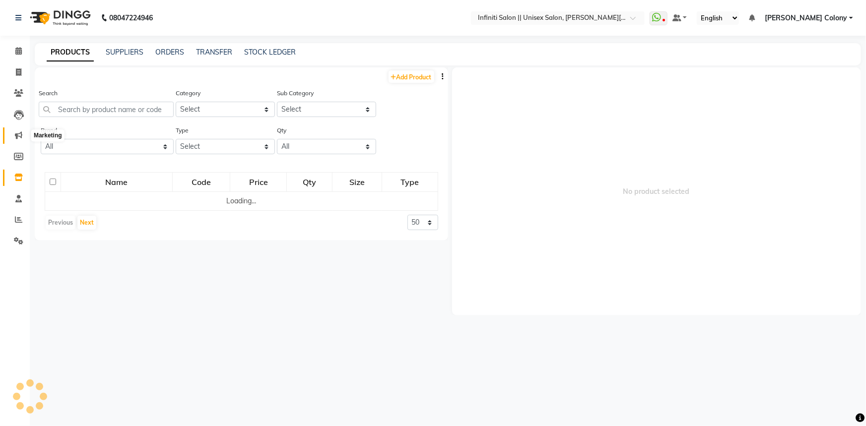
click at [16, 133] on icon at bounding box center [18, 134] width 7 height 7
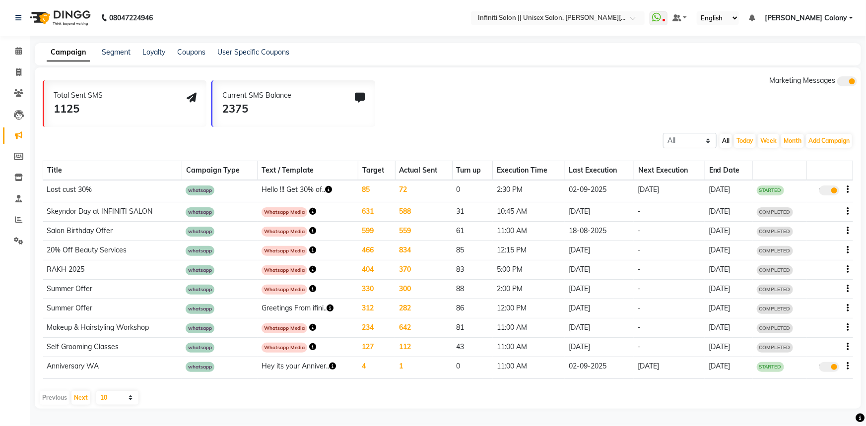
click at [772, 189] on span "STARTED" at bounding box center [770, 191] width 27 height 10
click at [802, 79] on span "Marketing Messages" at bounding box center [802, 80] width 66 height 9
click at [789, 77] on span "Marketing Messages" at bounding box center [802, 80] width 66 height 9
click at [815, 143] on button "Add Campaign" at bounding box center [829, 141] width 46 height 14
click at [823, 142] on button "Add Campaign" at bounding box center [829, 141] width 46 height 14
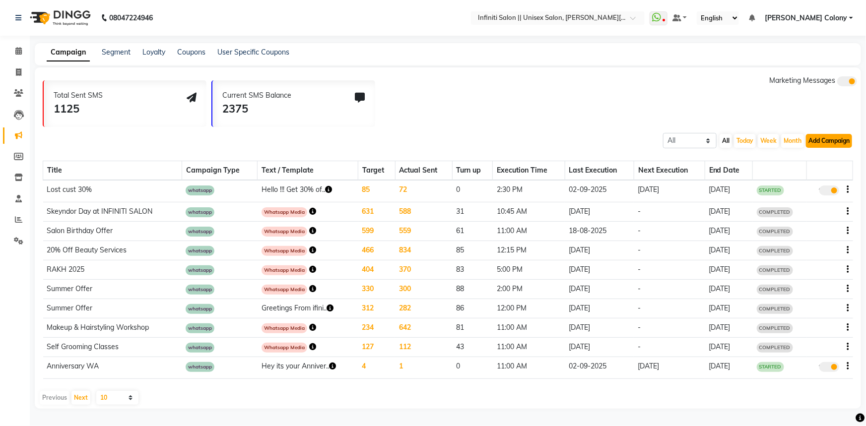
click at [822, 140] on button "Add Campaign" at bounding box center [829, 141] width 46 height 14
click at [800, 189] on div "WhatsApp (Direct)" at bounding box center [820, 186] width 84 height 15
select select "2"
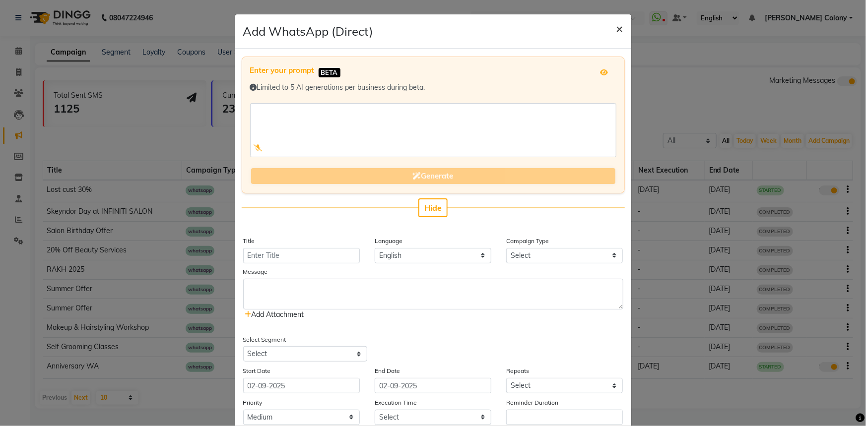
click at [616, 28] on span "×" at bounding box center [619, 28] width 7 height 15
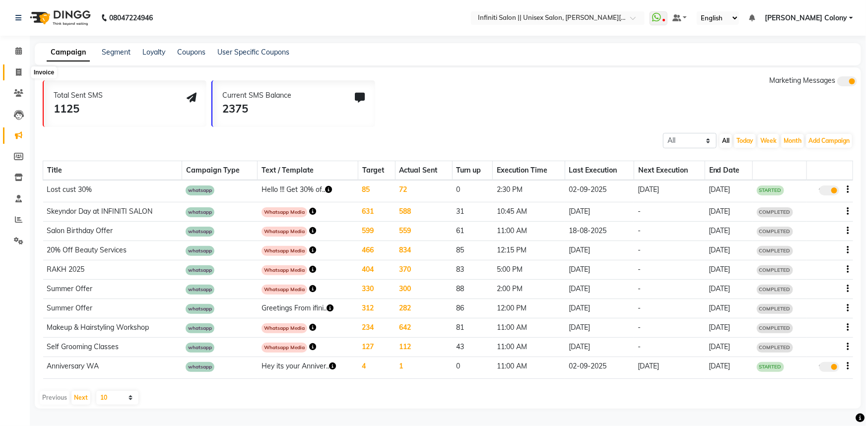
click at [12, 74] on span at bounding box center [18, 72] width 17 height 11
select select "service"
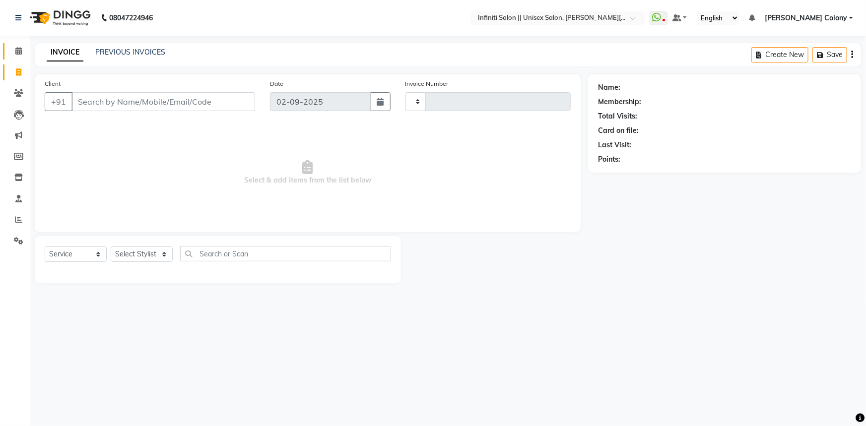
type input "0907"
select select "8233"
click at [43, 20] on img at bounding box center [59, 18] width 68 height 28
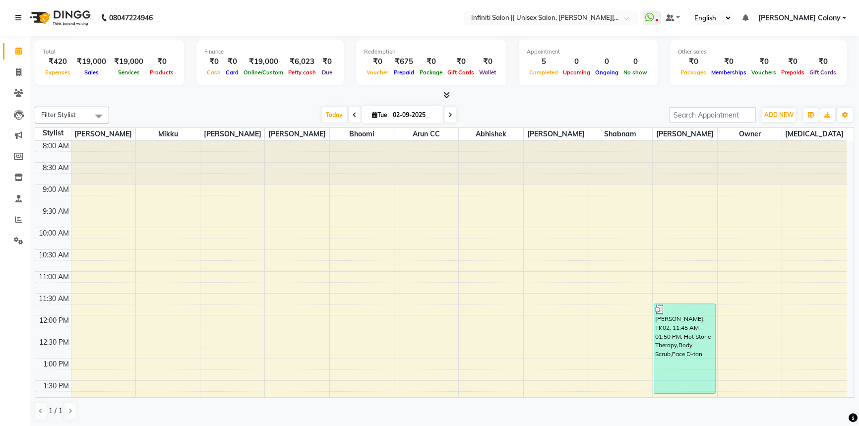
click at [12, 80] on li "Invoice" at bounding box center [15, 72] width 30 height 21
click at [11, 72] on span at bounding box center [18, 72] width 17 height 11
select select "service"
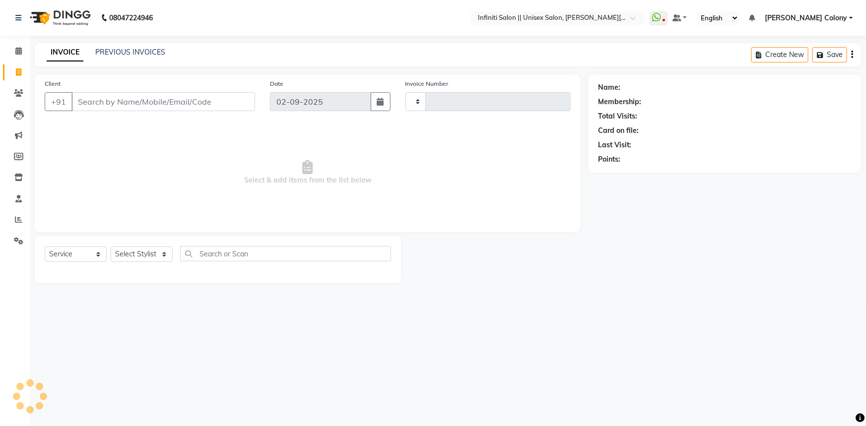
type input "0907"
select select "8233"
click at [142, 257] on select "Select Stylist [PERSON_NAME] [PERSON_NAME] CC Bhoomi [PERSON_NAME] [PERSON_NAME…" at bounding box center [142, 254] width 62 height 15
select select "79161"
click at [111, 247] on select "Select Stylist [PERSON_NAME] [PERSON_NAME] CC Bhoomi [PERSON_NAME] [PERSON_NAME…" at bounding box center [142, 254] width 62 height 15
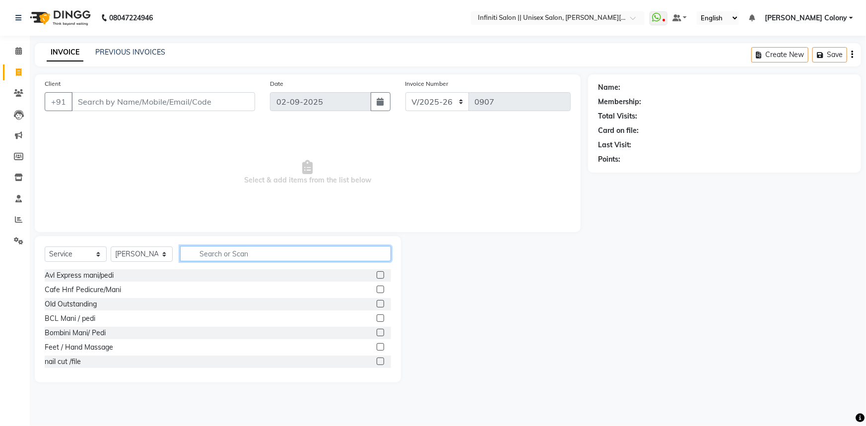
click at [209, 258] on input "text" at bounding box center [285, 253] width 211 height 15
click at [377, 290] on label at bounding box center [380, 289] width 7 height 7
click at [377, 290] on input "checkbox" at bounding box center [380, 290] width 6 height 6
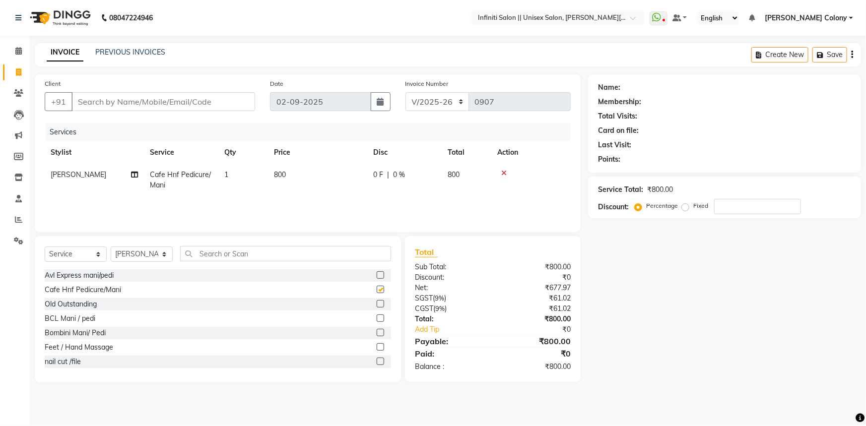
checkbox input "false"
drag, startPoint x: 283, startPoint y: 173, endPoint x: 287, endPoint y: 176, distance: 5.4
click at [287, 176] on td "800" at bounding box center [317, 180] width 99 height 33
select select "79161"
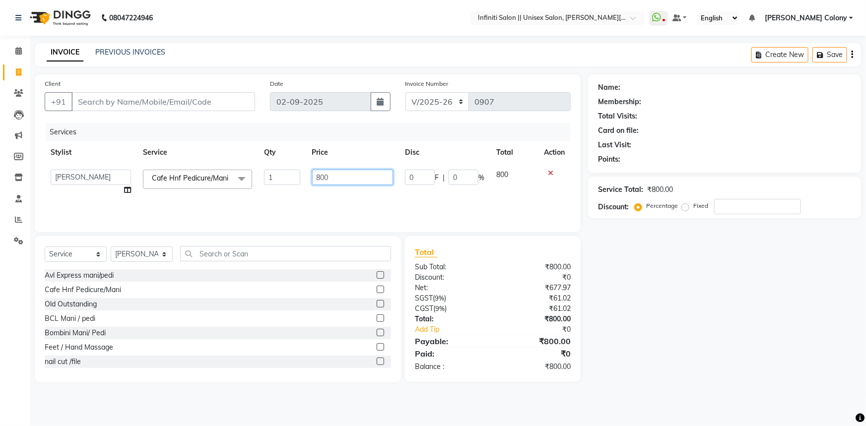
drag, startPoint x: 362, startPoint y: 182, endPoint x: 240, endPoint y: 215, distance: 126.1
click at [240, 215] on div "Services Stylist Service Qty Price Disc Total Action [PERSON_NAME] [PERSON_NAME…" at bounding box center [308, 172] width 526 height 99
type input "1000"
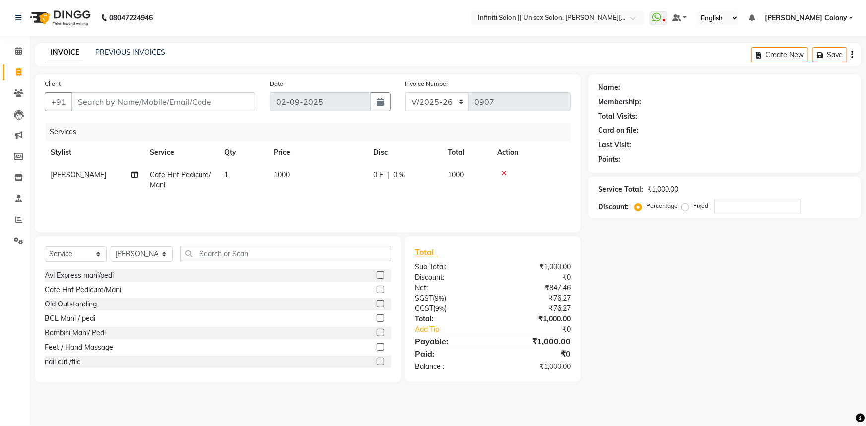
click at [241, 212] on div "Services Stylist Service Qty Price Disc Total Action [PERSON_NAME] Cafe Hnf Ped…" at bounding box center [308, 172] width 526 height 99
click at [147, 252] on select "Select Stylist [PERSON_NAME] [PERSON_NAME] CC Bhoomi [PERSON_NAME] [PERSON_NAME…" at bounding box center [142, 254] width 62 height 15
select select "79158"
click at [111, 247] on select "Select Stylist [PERSON_NAME] [PERSON_NAME] CC Bhoomi [PERSON_NAME] [PERSON_NAME…" at bounding box center [142, 254] width 62 height 15
click at [162, 253] on select "Select Stylist [PERSON_NAME] [PERSON_NAME] CC Bhoomi [PERSON_NAME] [PERSON_NAME…" at bounding box center [142, 254] width 62 height 15
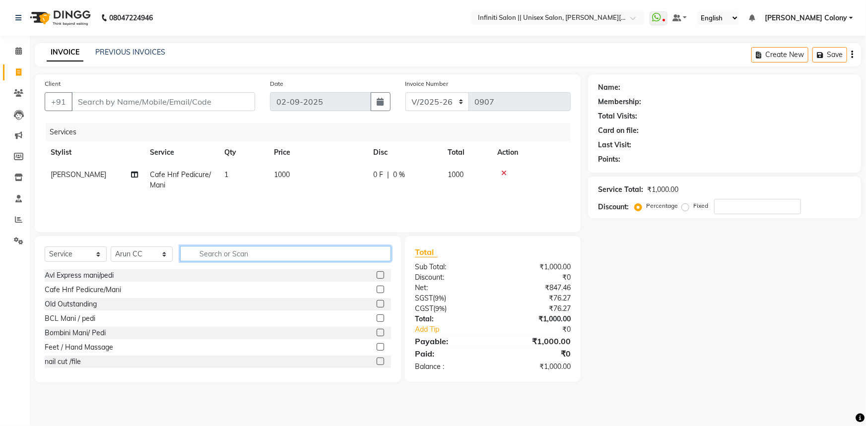
click at [208, 261] on input "text" at bounding box center [285, 253] width 211 height 15
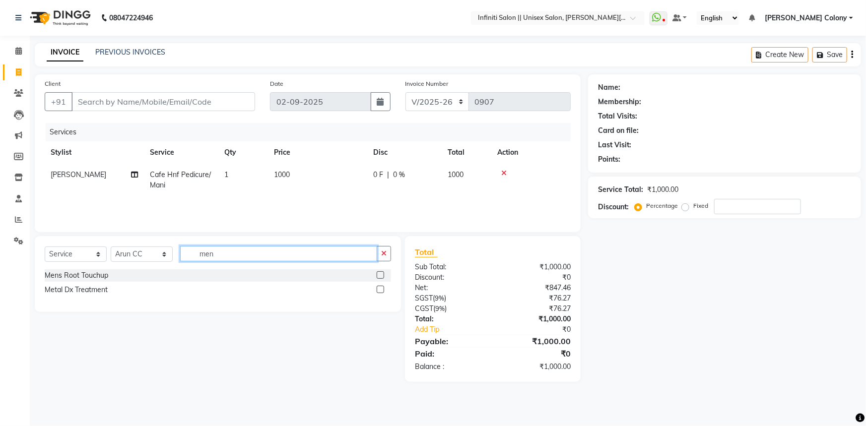
type input "men"
click at [381, 276] on label at bounding box center [380, 274] width 7 height 7
click at [381, 276] on input "checkbox" at bounding box center [380, 275] width 6 height 6
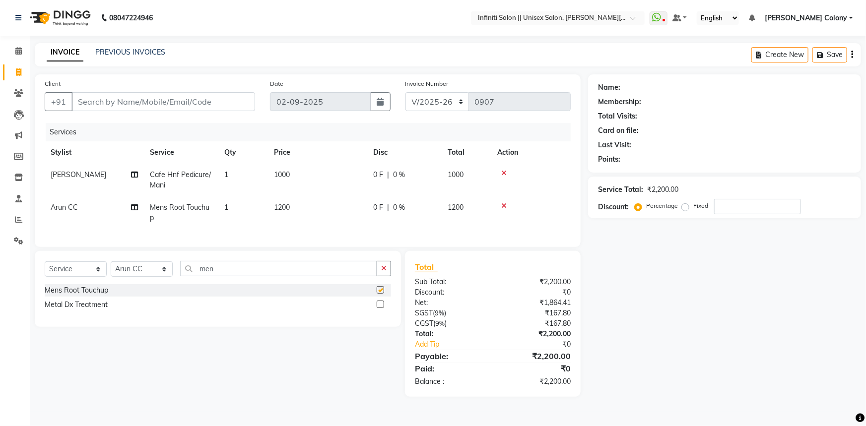
checkbox input "false"
click at [301, 213] on td "1200" at bounding box center [317, 212] width 99 height 33
select select "79158"
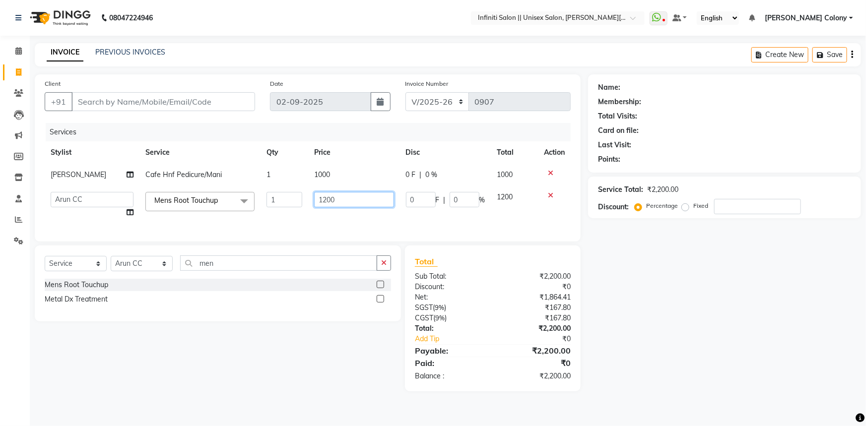
drag, startPoint x: 324, startPoint y: 198, endPoint x: 321, endPoint y: 203, distance: 5.1
click at [321, 203] on input "1200" at bounding box center [353, 199] width 79 height 15
type input "1400"
click at [313, 219] on td "1400" at bounding box center [353, 205] width 91 height 38
select select "79158"
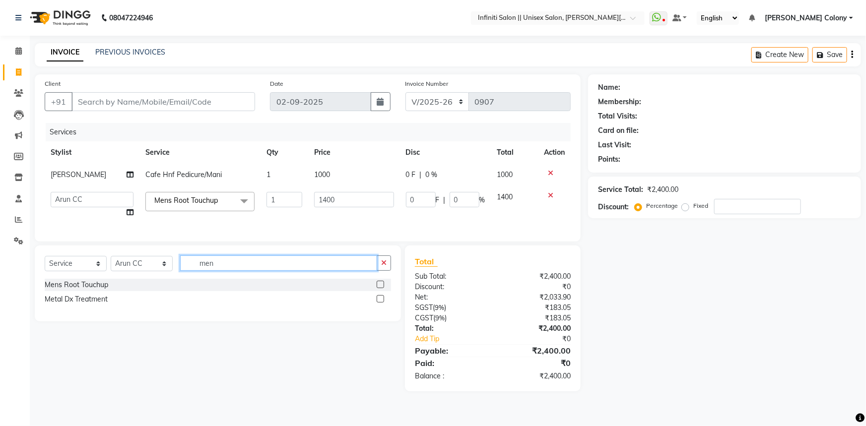
click at [215, 271] on input "men" at bounding box center [278, 262] width 197 height 15
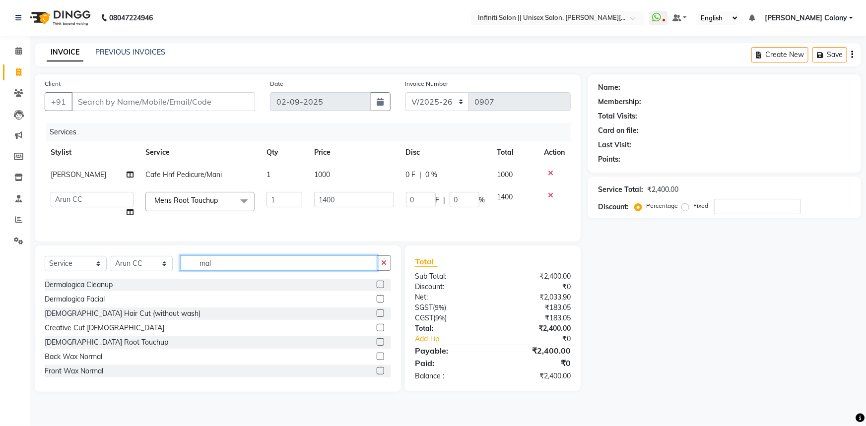
type input "mal"
click at [377, 317] on label at bounding box center [380, 313] width 7 height 7
click at [377, 317] on input "checkbox" at bounding box center [380, 314] width 6 height 6
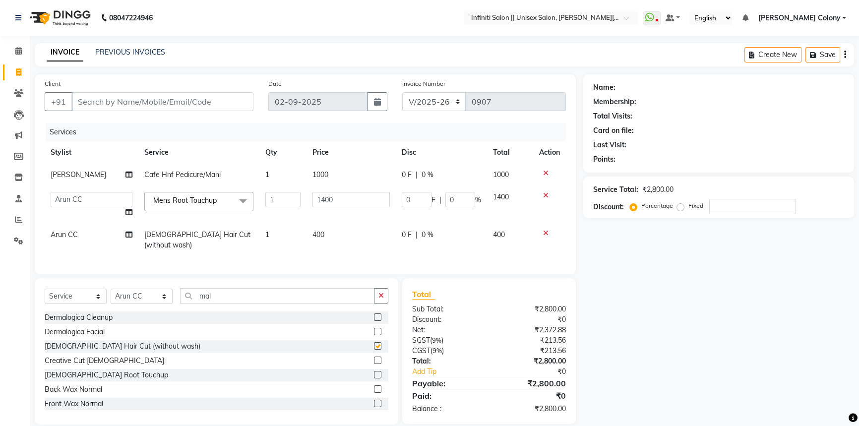
checkbox input "false"
drag, startPoint x: 221, startPoint y: 295, endPoint x: 169, endPoint y: 313, distance: 55.1
click at [169, 313] on div "Select Service Product Membership Package Voucher Prepaid Gift Card Select Styl…" at bounding box center [217, 351] width 364 height 146
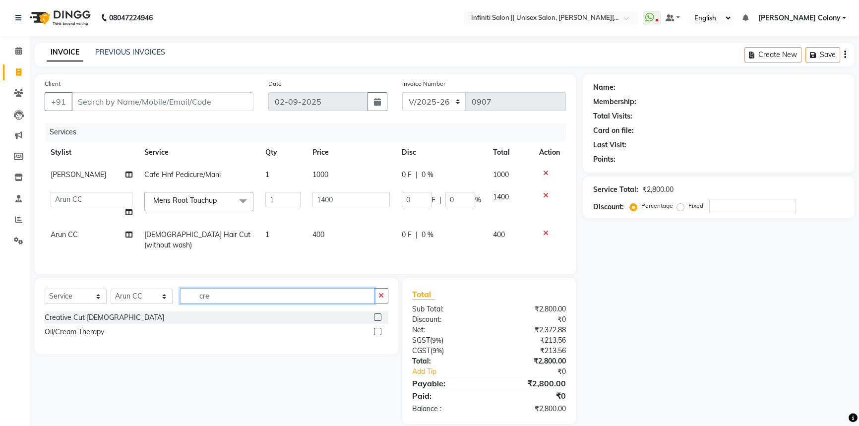
type input "cre"
drag, startPoint x: 377, startPoint y: 308, endPoint x: 357, endPoint y: 306, distance: 20.4
click at [376, 312] on div at bounding box center [381, 318] width 14 height 12
drag, startPoint x: 377, startPoint y: 311, endPoint x: 370, endPoint y: 310, distance: 7.0
click at [376, 314] on label at bounding box center [377, 317] width 7 height 7
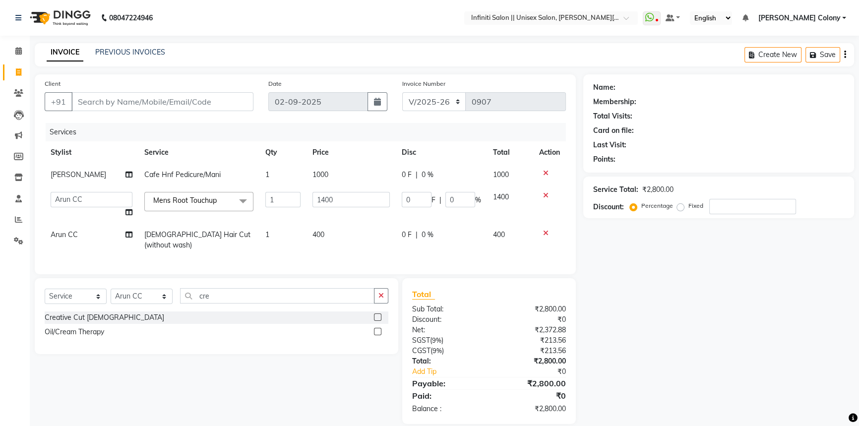
click at [376, 315] on input "checkbox" at bounding box center [377, 318] width 6 height 6
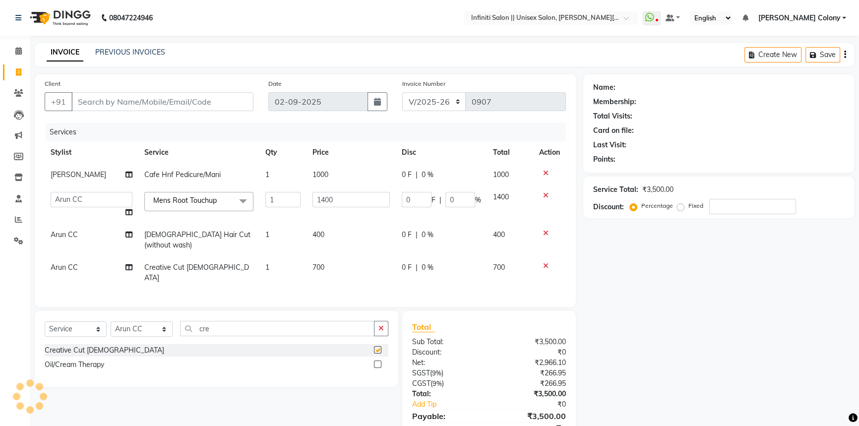
checkbox input "false"
click at [328, 261] on td "700" at bounding box center [351, 272] width 89 height 33
select select "79158"
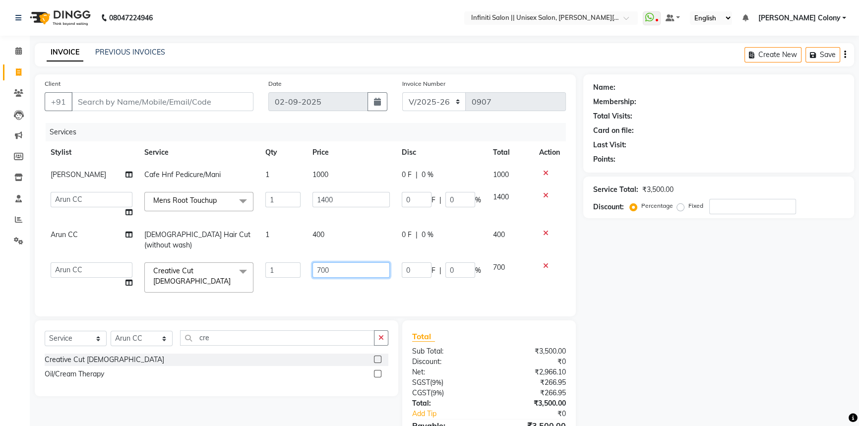
drag, startPoint x: 312, startPoint y: 269, endPoint x: 290, endPoint y: 276, distance: 23.1
click at [290, 276] on tr "[PERSON_NAME] [PERSON_NAME] CC Bhoomi [PERSON_NAME] [PERSON_NAME] Mikku [PERSON…" at bounding box center [305, 277] width 521 height 42
type input "1500"
click at [319, 277] on div "Services Stylist Service Qty Price Disc Total Action [PERSON_NAME] Cafe Hnf Ped…" at bounding box center [305, 215] width 521 height 184
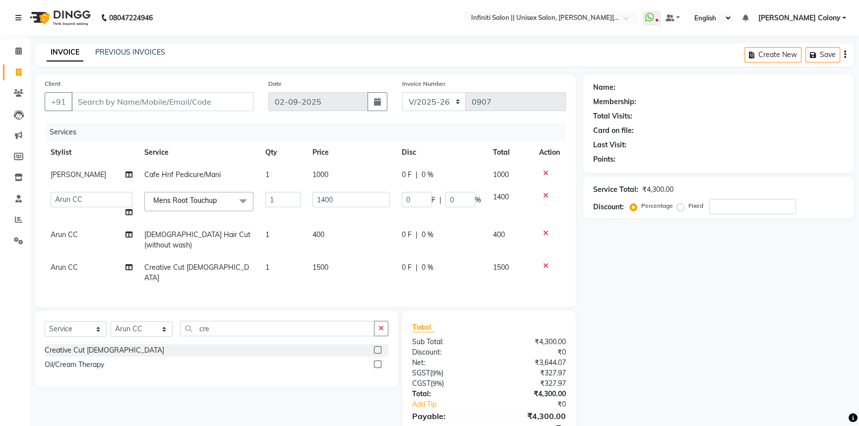
scroll to position [32, 0]
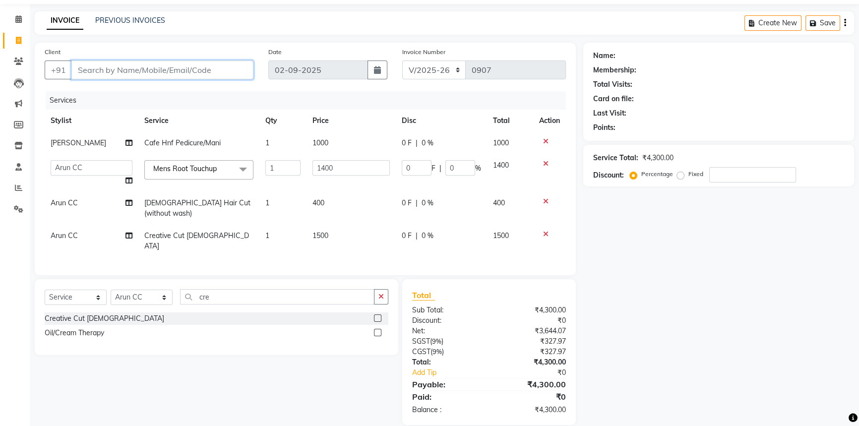
click at [219, 72] on input "Client" at bounding box center [162, 70] width 182 height 19
type input "9"
type input "0"
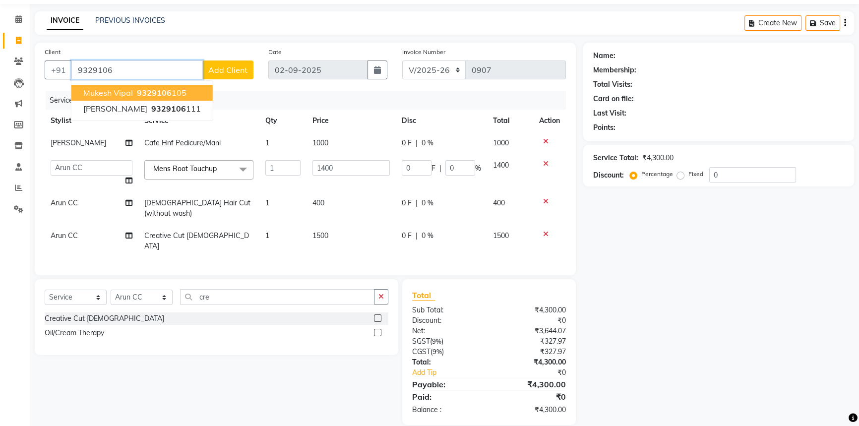
click at [146, 91] on span "9329106" at bounding box center [154, 93] width 35 height 10
type input "9329106105"
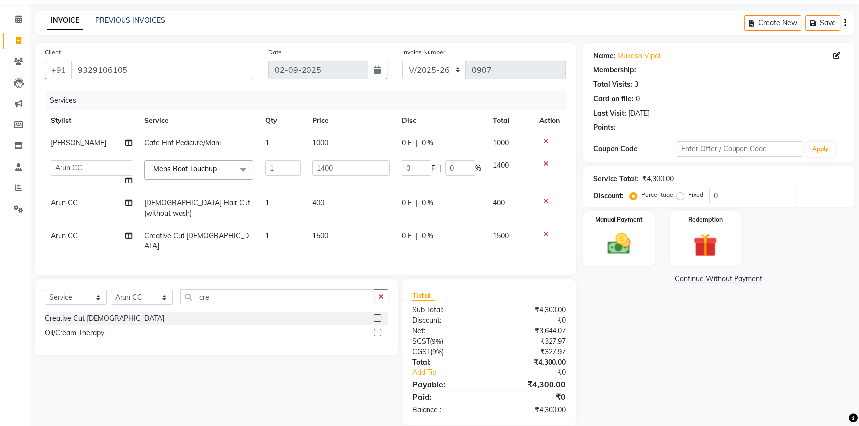
select select "1: Object"
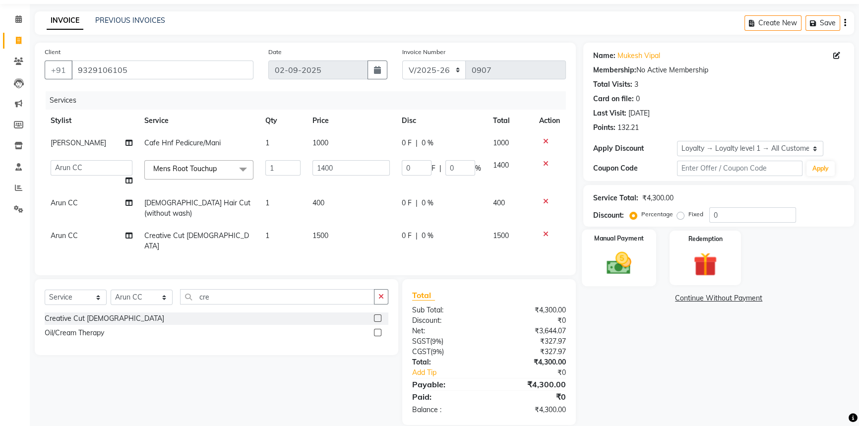
click label "Manual Payment"
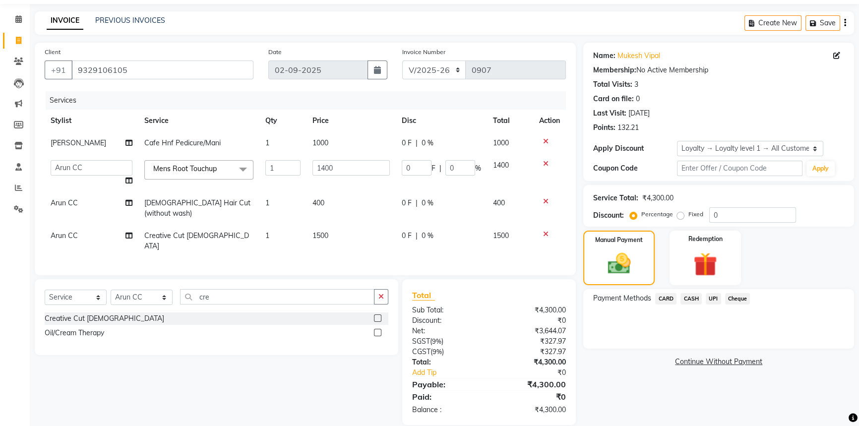
drag, startPoint x: 691, startPoint y: 297, endPoint x: 691, endPoint y: 303, distance: 6.0
click span "CASH"
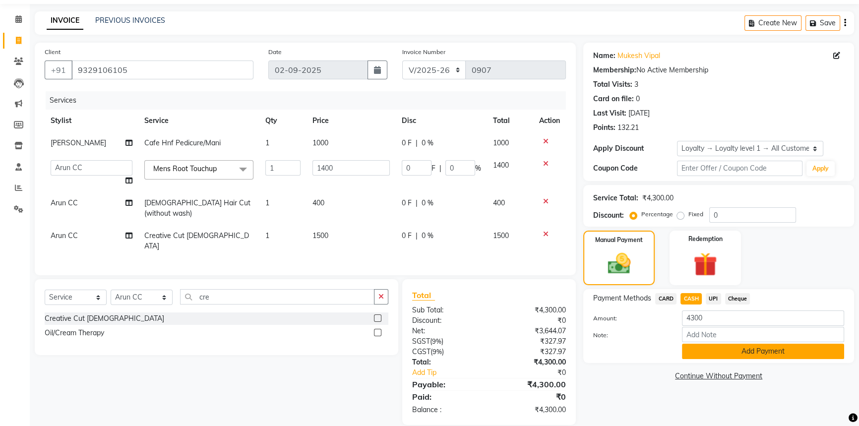
click button "Add Payment"
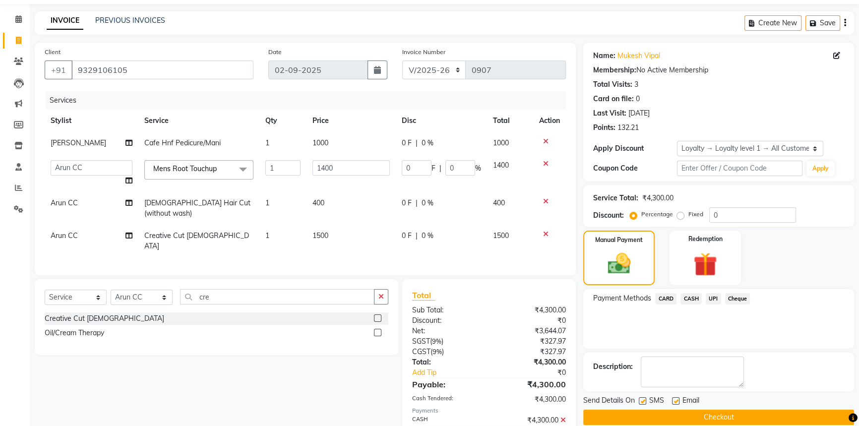
scroll to position [116, 0]
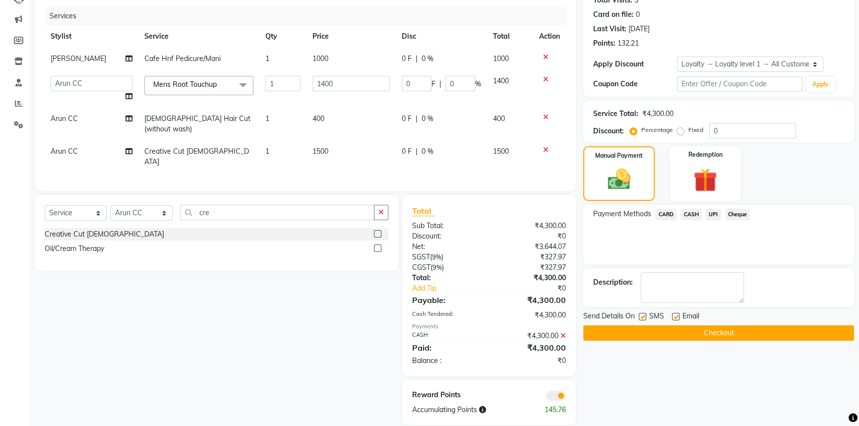
click div "Send Details On SMS Email"
click button "Checkout"
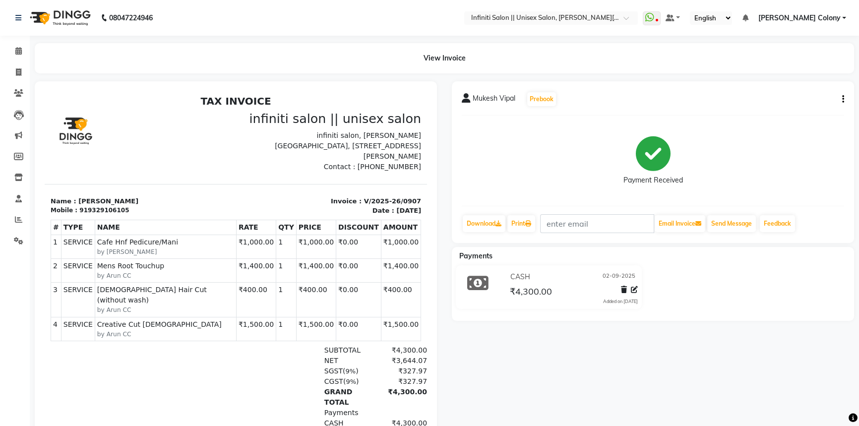
click img
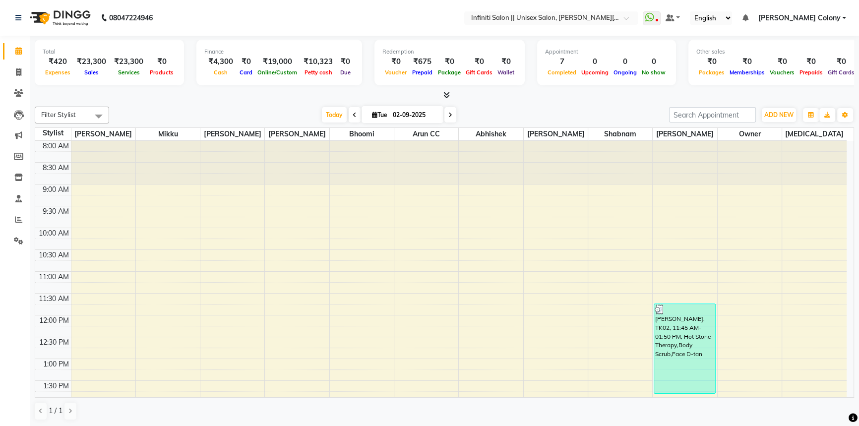
click icon
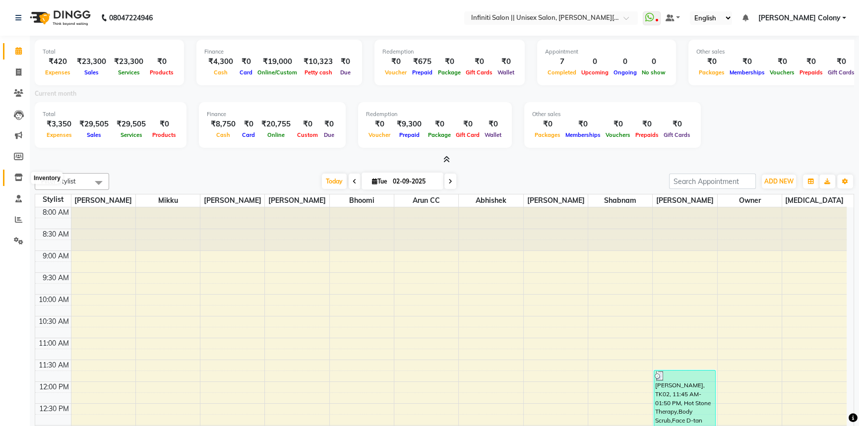
click icon
select select
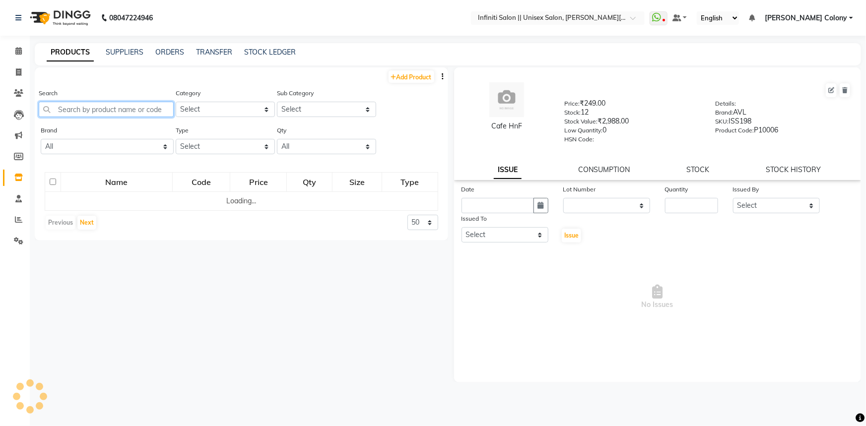
click input "text"
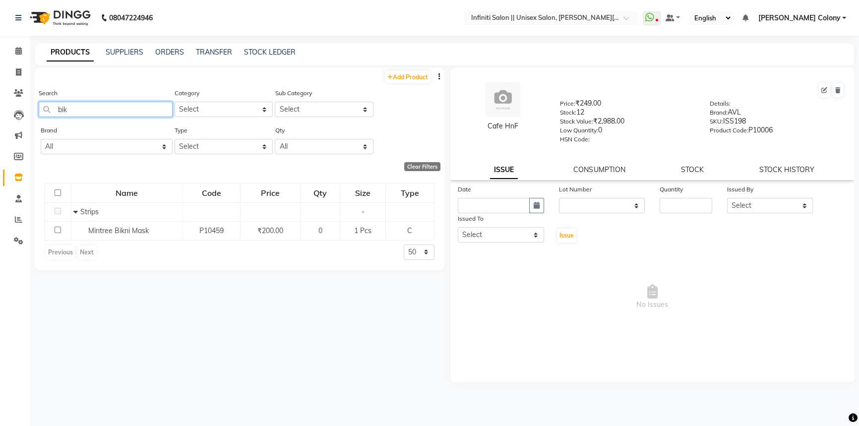
type input "bik"
drag, startPoint x: 81, startPoint y: 109, endPoint x: 25, endPoint y: 151, distance: 70.4
click app-home "08047224946 Select Location × Infiniti Salon || Unisex Salon, [PERSON_NAME] Col…"
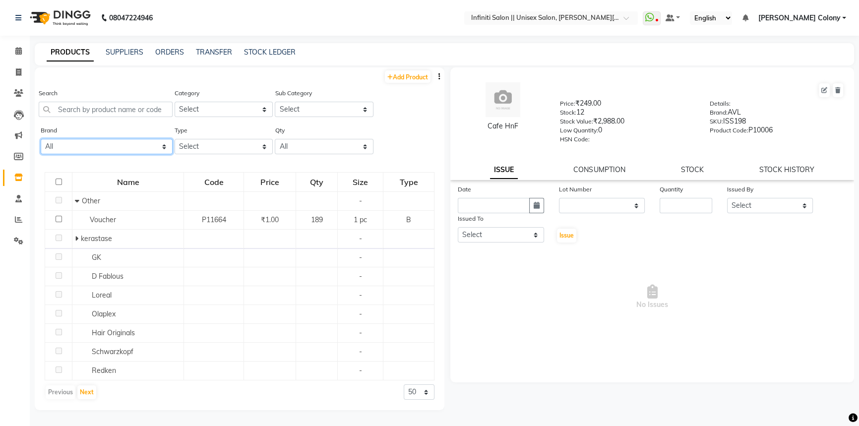
click select "All Avl Bcl Biosoft Dermalogica D Fabulous [PERSON_NAME] Gk Herbal Tree Kanpeki…"
select select "o3"
click select "All Avl Bcl Biosoft Dermalogica D Fabulous [PERSON_NAME] Gk Herbal Tree Kanpeki…"
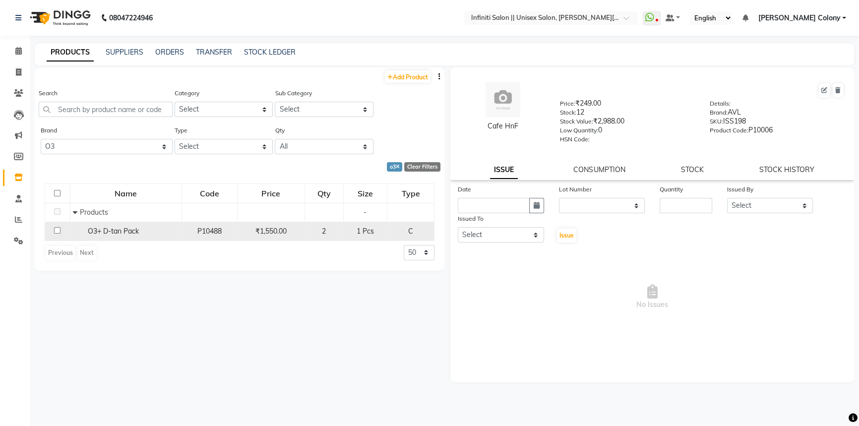
click div "O3+ D-tan Pack"
select select
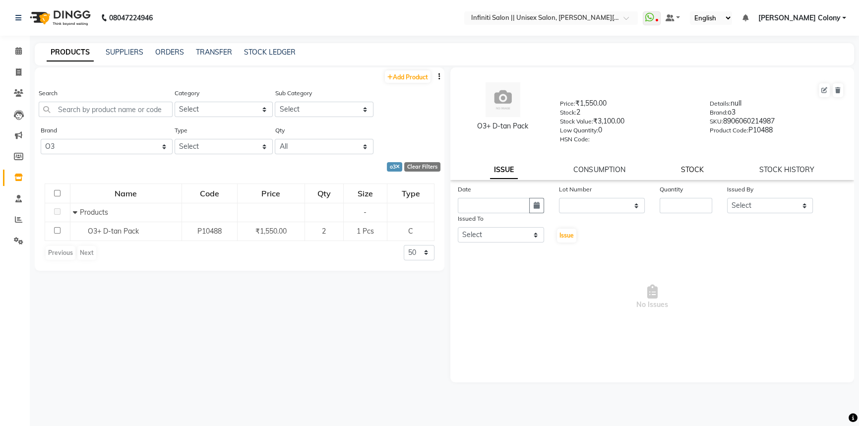
click link "STOCK"
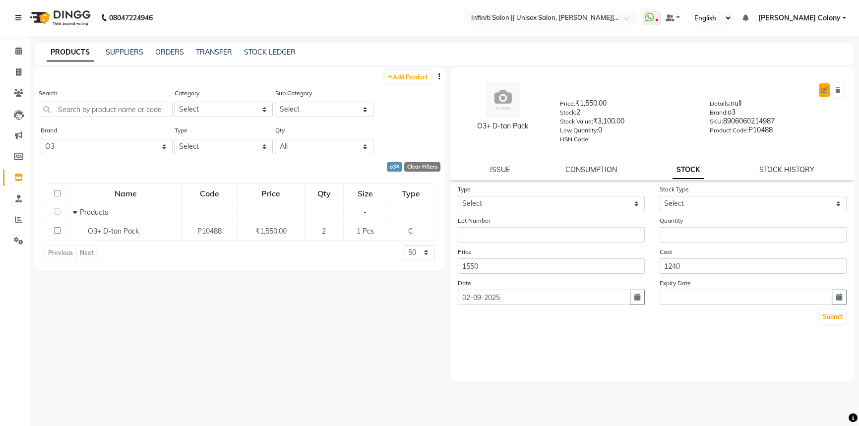
click icon
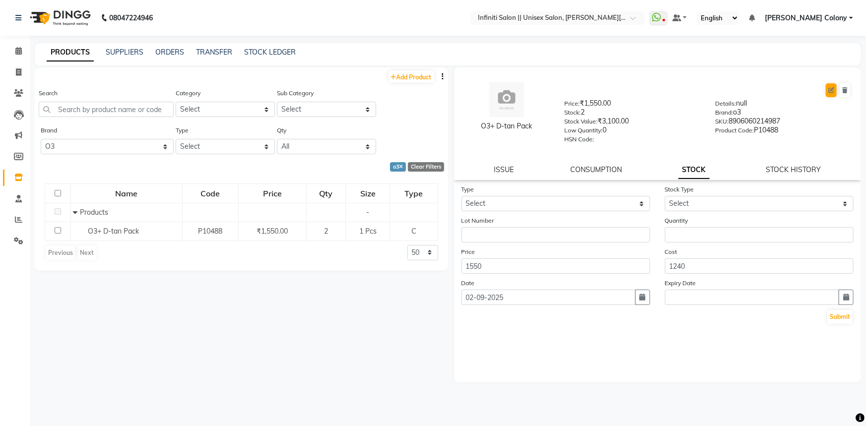
select select "C"
select select "true"
select select "3766"
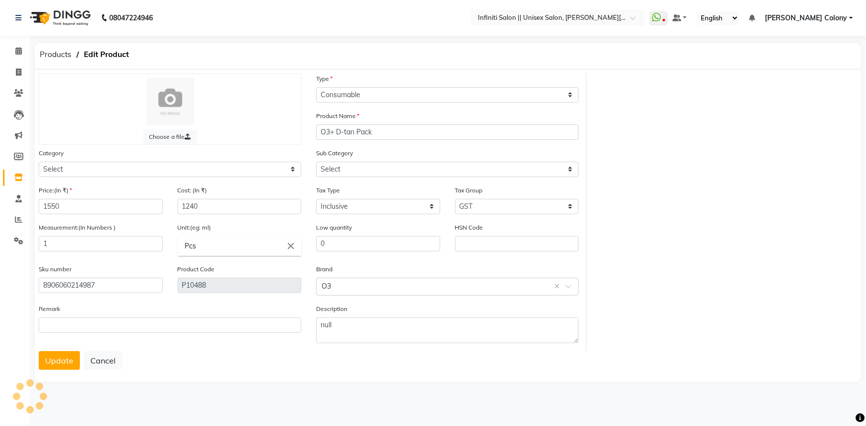
select select "903101951"
select select "903101950"
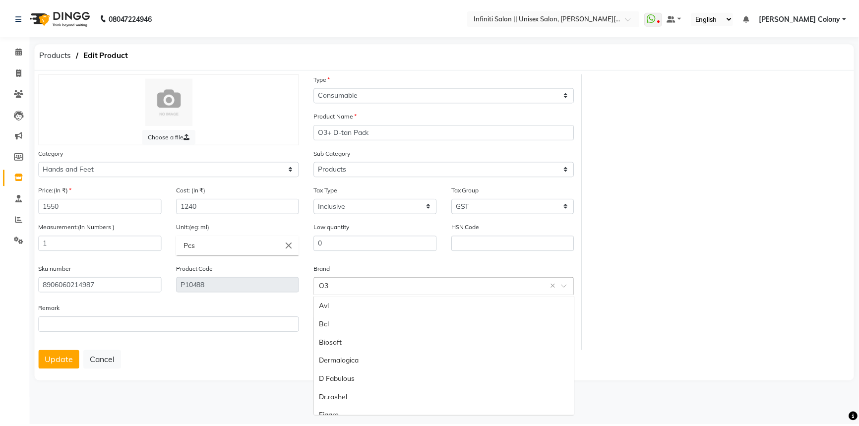
scroll to position [238, 0]
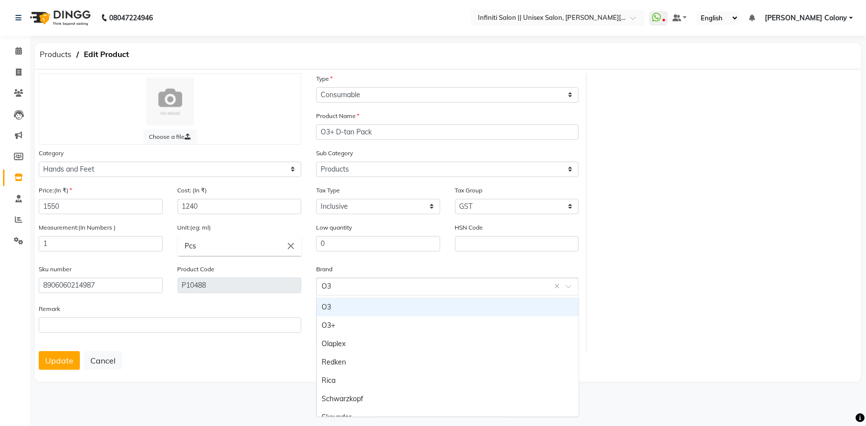
click div
click div "O3+"
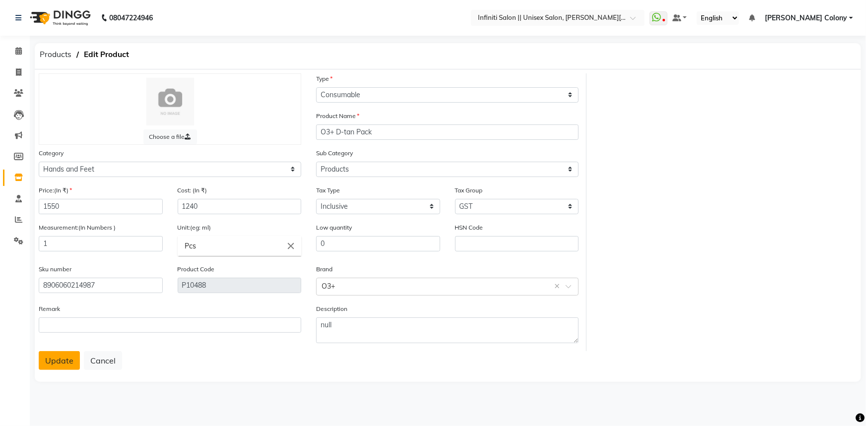
click button "Update"
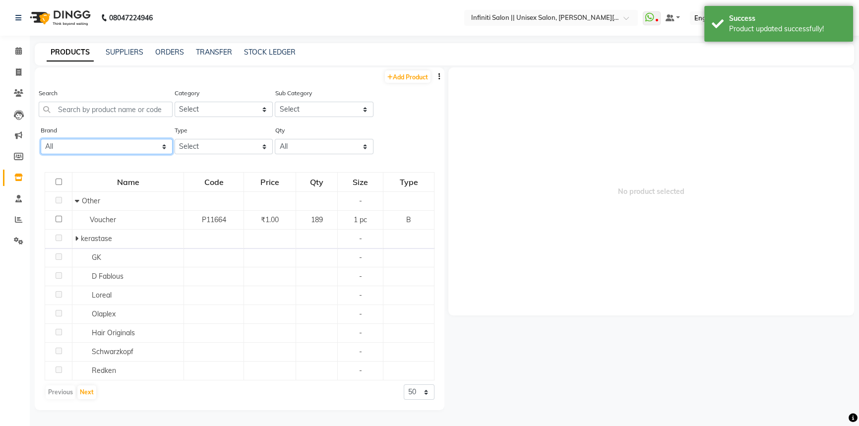
click select "All Avl Bcl Biosoft Dermalogica D Fabulous [PERSON_NAME] Gk Herbal Tree Kanpeki…"
drag, startPoint x: 560, startPoint y: 246, endPoint x: 541, endPoint y: 236, distance: 22.0
click span "No product selected"
click span
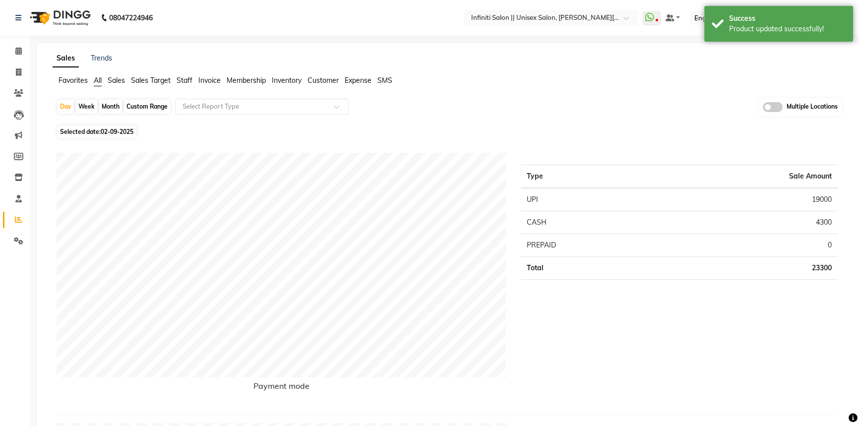
click span "Staff"
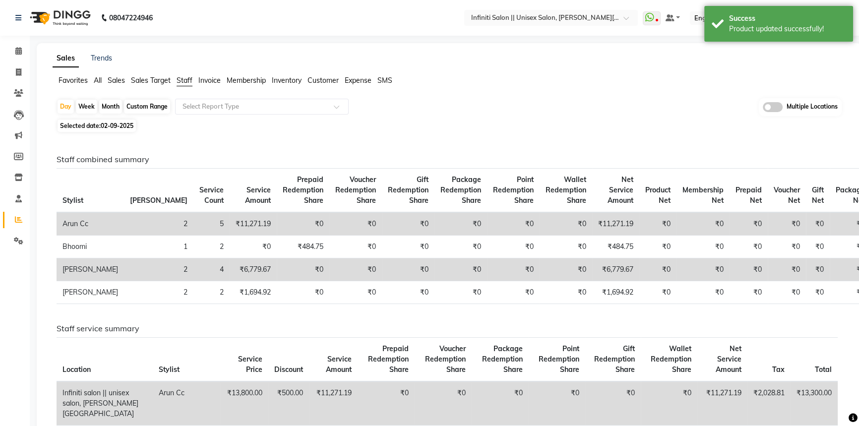
scroll to position [90, 0]
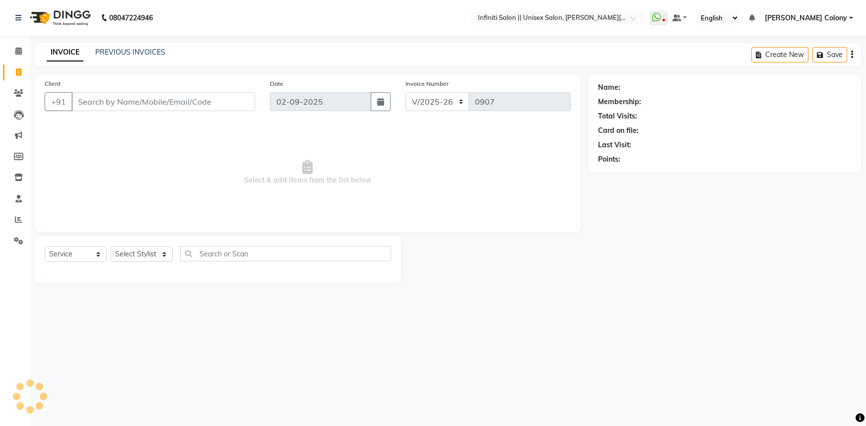
select select "8233"
select select "service"
click at [21, 179] on icon at bounding box center [18, 177] width 8 height 7
select select
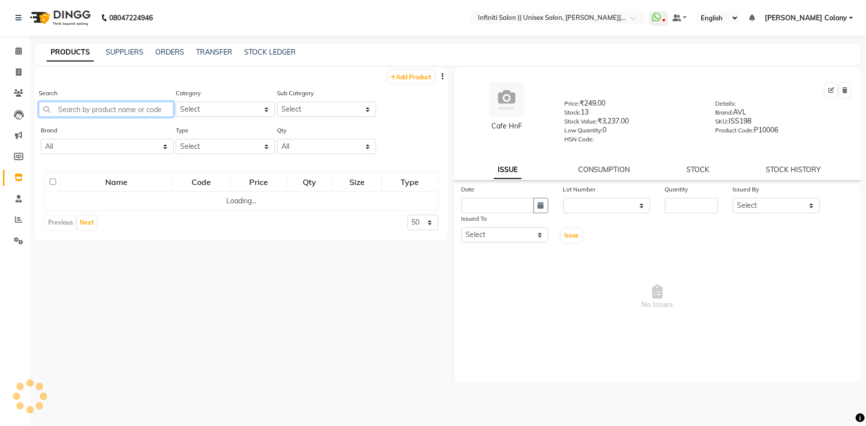
click at [107, 109] on input "text" at bounding box center [106, 109] width 135 height 15
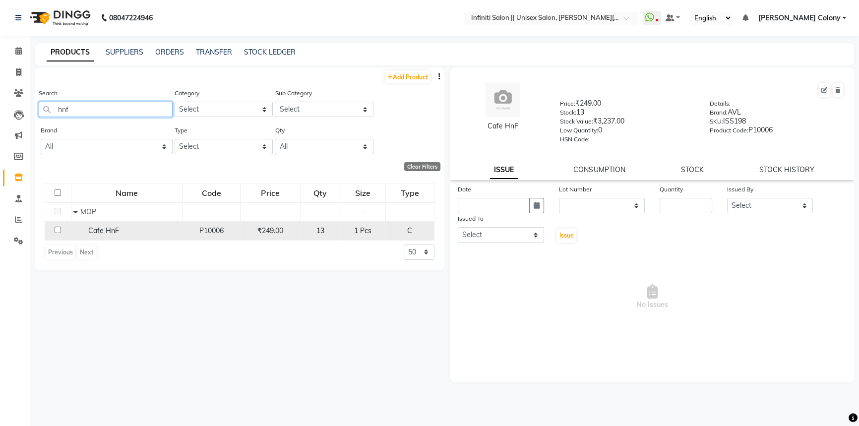
type input "hnf"
click at [107, 230] on span "Cafe HnF" at bounding box center [103, 230] width 31 height 9
select select
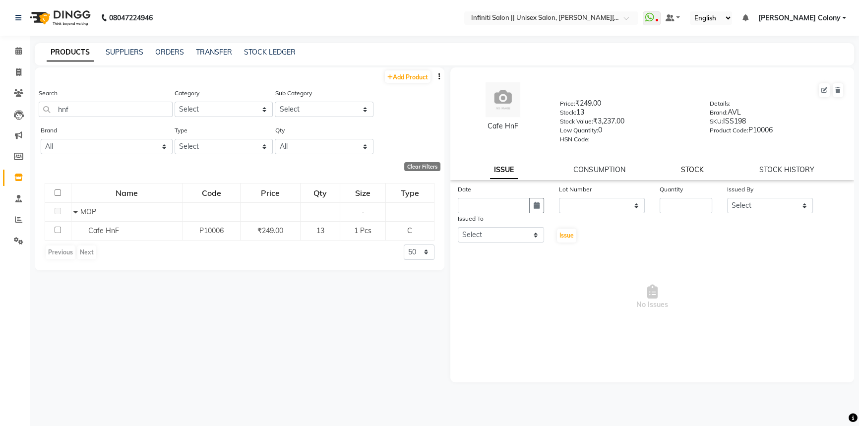
click at [703, 170] on link "STOCK" at bounding box center [692, 169] width 23 height 9
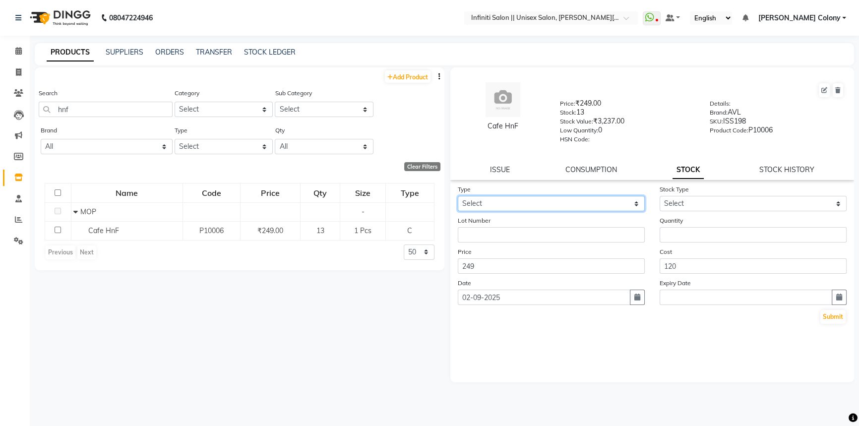
click at [562, 200] on select "Select In Out" at bounding box center [551, 203] width 187 height 15
select select "out"
click at [458, 198] on select "Select In Out" at bounding box center [551, 203] width 187 height 15
select select
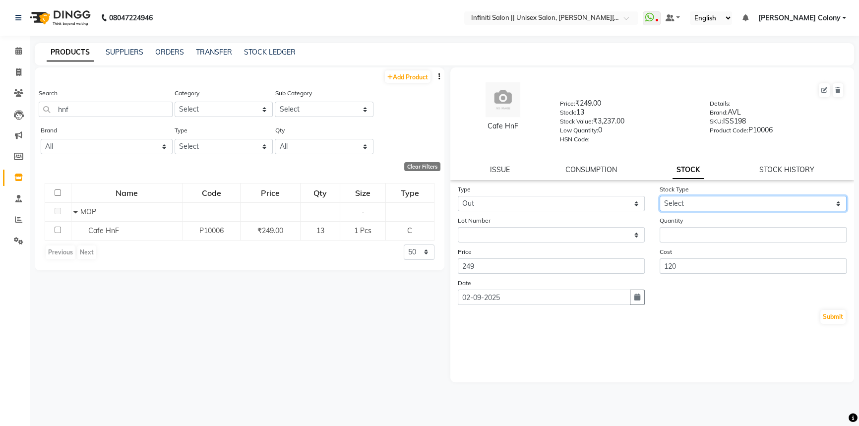
click at [672, 206] on select "Select Internal Use Damaged Expired Adjustment Return Other" at bounding box center [753, 203] width 187 height 15
select select "internal use"
click at [660, 198] on select "Select Internal Use Damaged Expired Adjustment Return Other" at bounding box center [753, 203] width 187 height 15
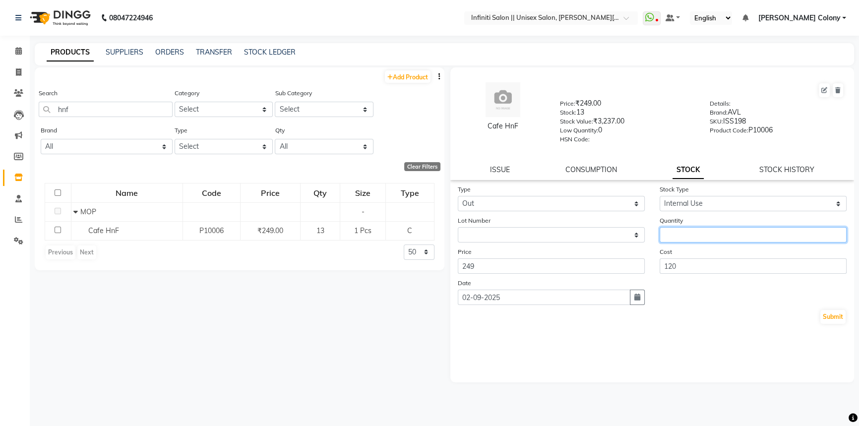
click at [677, 235] on input "number" at bounding box center [753, 234] width 187 height 15
type input "1"
click at [837, 321] on button "Submit" at bounding box center [833, 317] width 25 height 14
select select
